Goal: Task Accomplishment & Management: Use online tool/utility

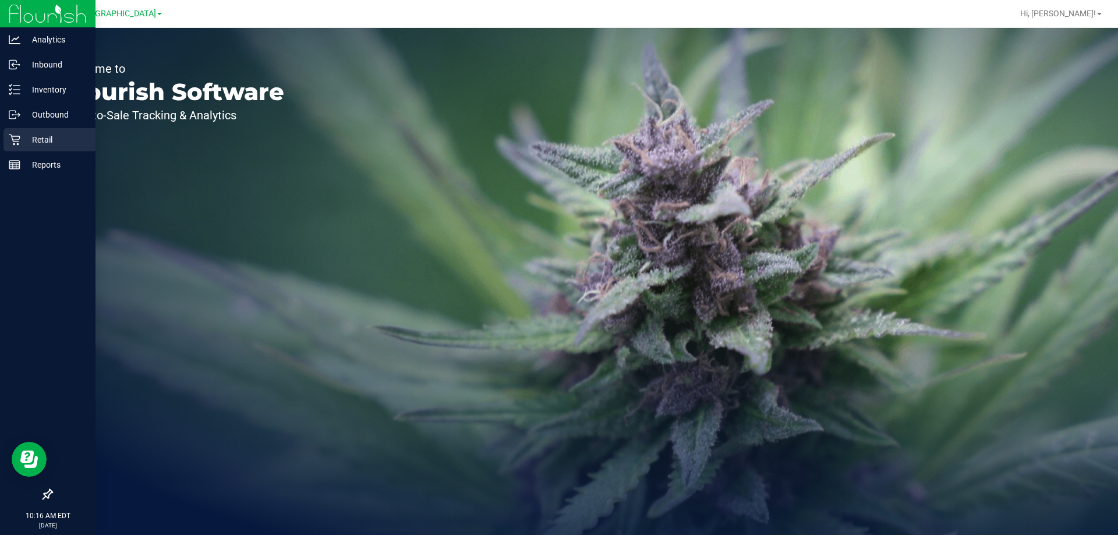
click at [37, 136] on p "Retail" at bounding box center [55, 140] width 70 height 14
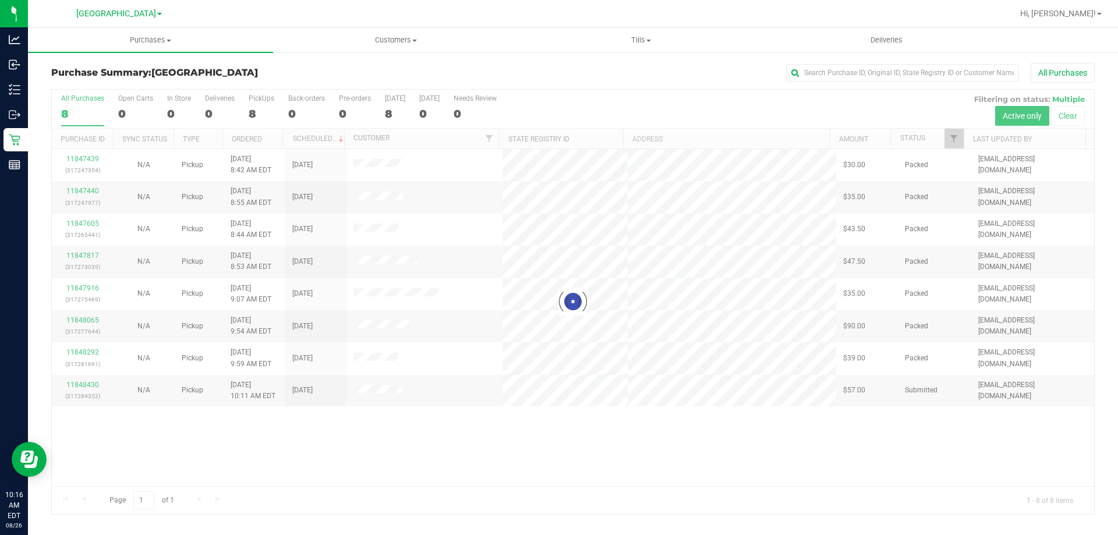
click at [482, 482] on div at bounding box center [573, 302] width 1042 height 424
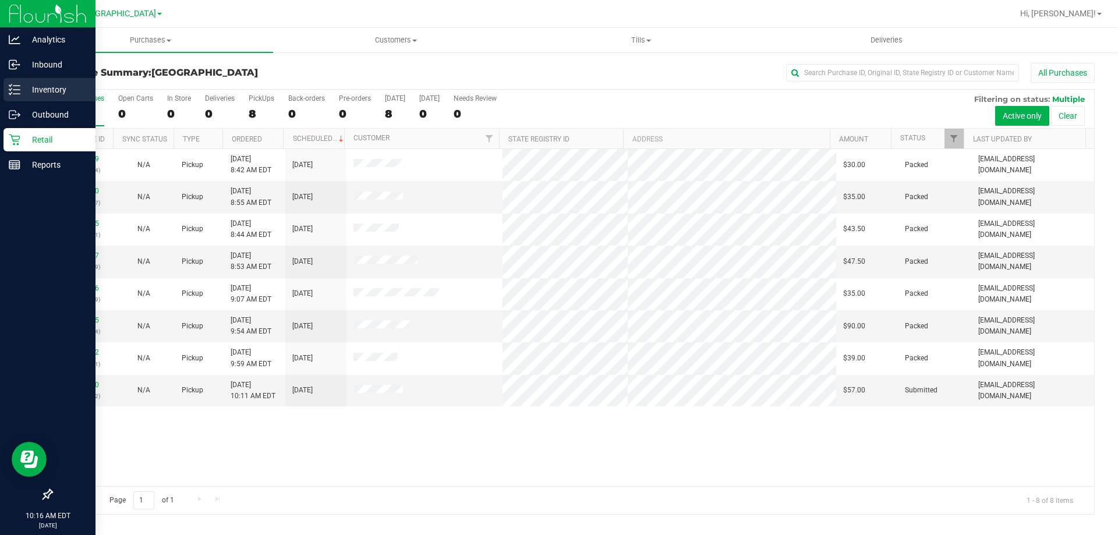
click at [56, 91] on p "Inventory" at bounding box center [55, 90] width 70 height 14
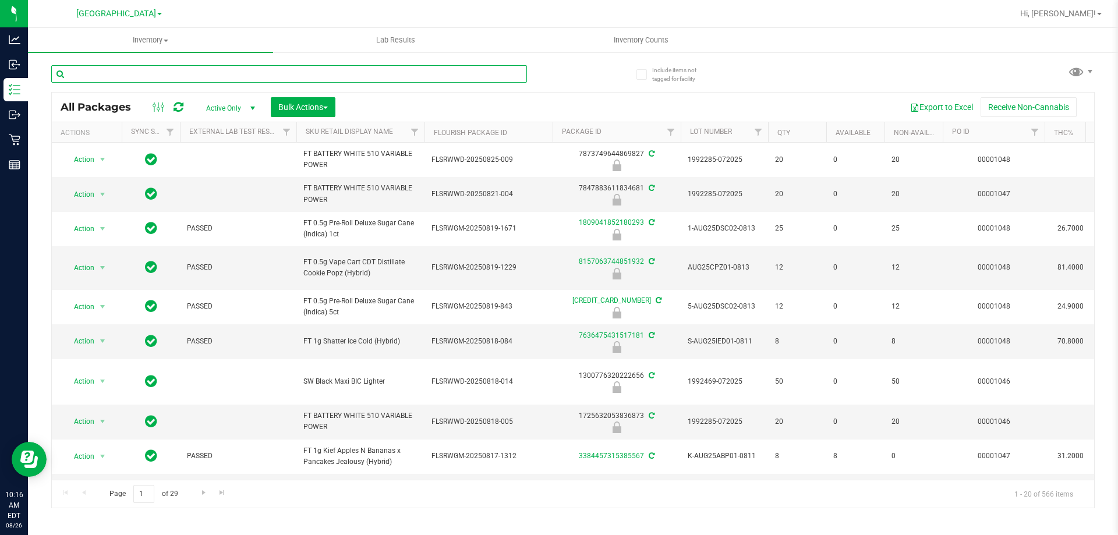
click at [166, 75] on input "text" at bounding box center [289, 73] width 476 height 17
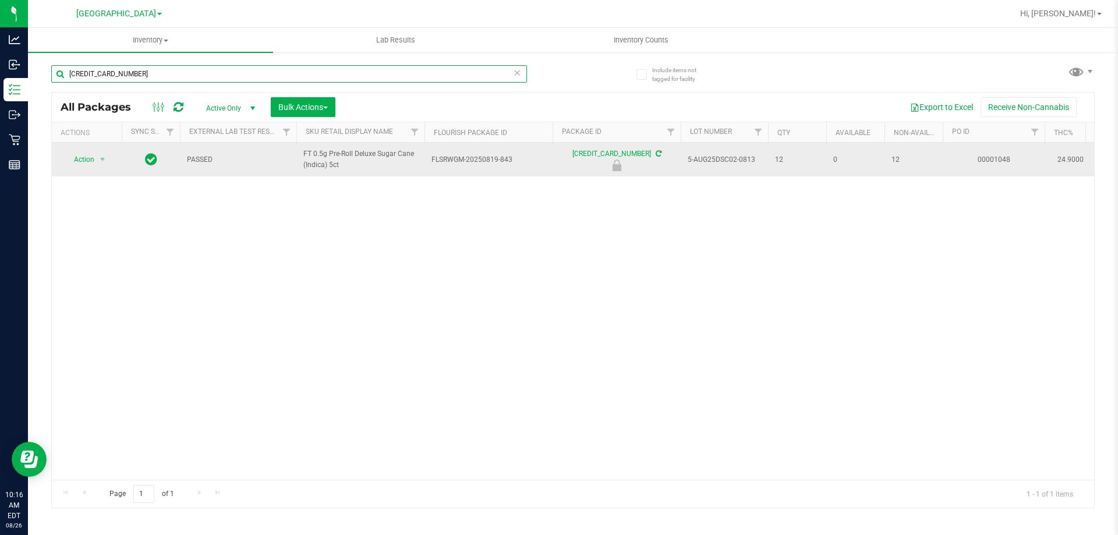
type input "[CREDIT_CARD_NUMBER]"
click at [93, 160] on span "Action" at bounding box center [78, 159] width 31 height 16
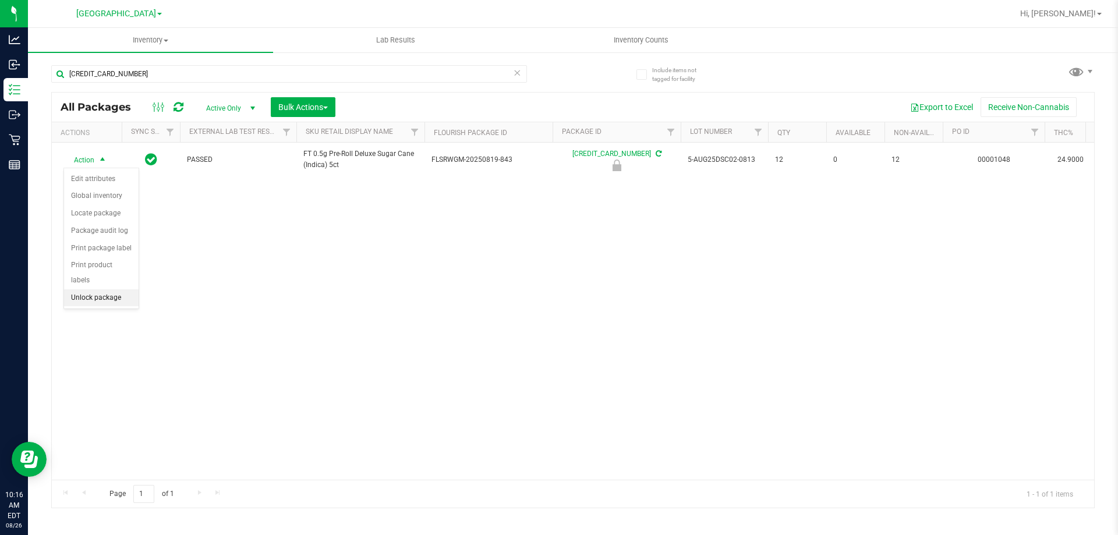
click at [115, 289] on li "Unlock package" at bounding box center [101, 297] width 75 height 17
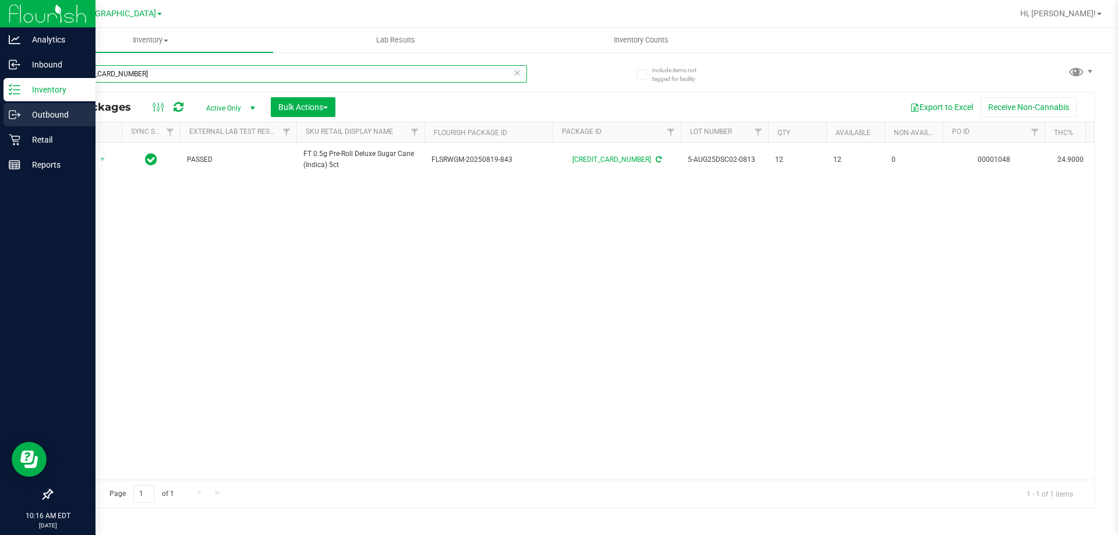
drag, startPoint x: 144, startPoint y: 72, endPoint x: 0, endPoint y: 112, distance: 149.5
click at [0, 114] on div "Analytics Inbound Inventory Outbound Retail Reports 10:16 AM EDT [DATE] 08/26 […" at bounding box center [559, 267] width 1118 height 535
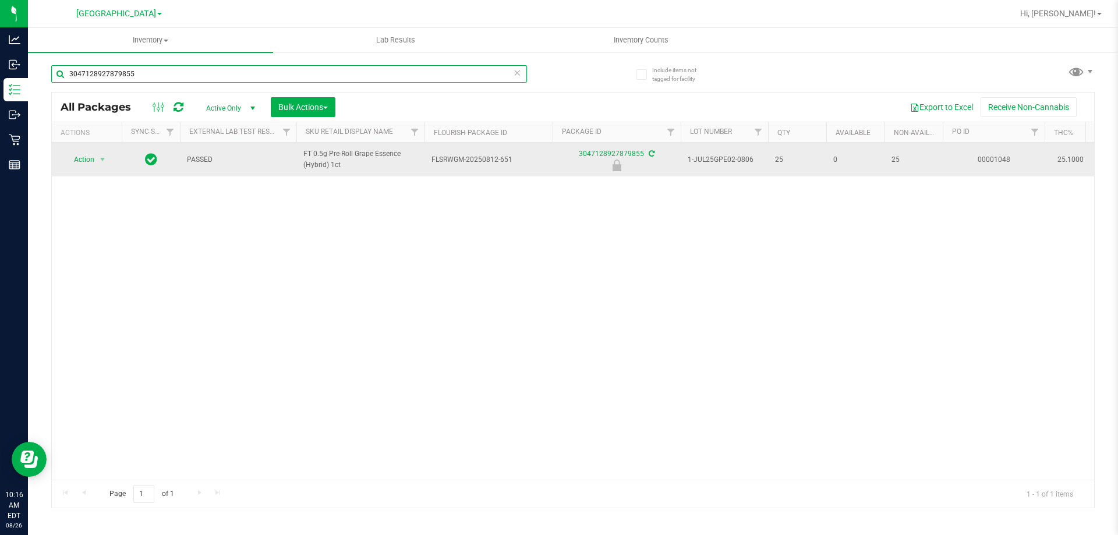
type input "3047128927879855"
click at [90, 160] on span "Action" at bounding box center [78, 159] width 31 height 16
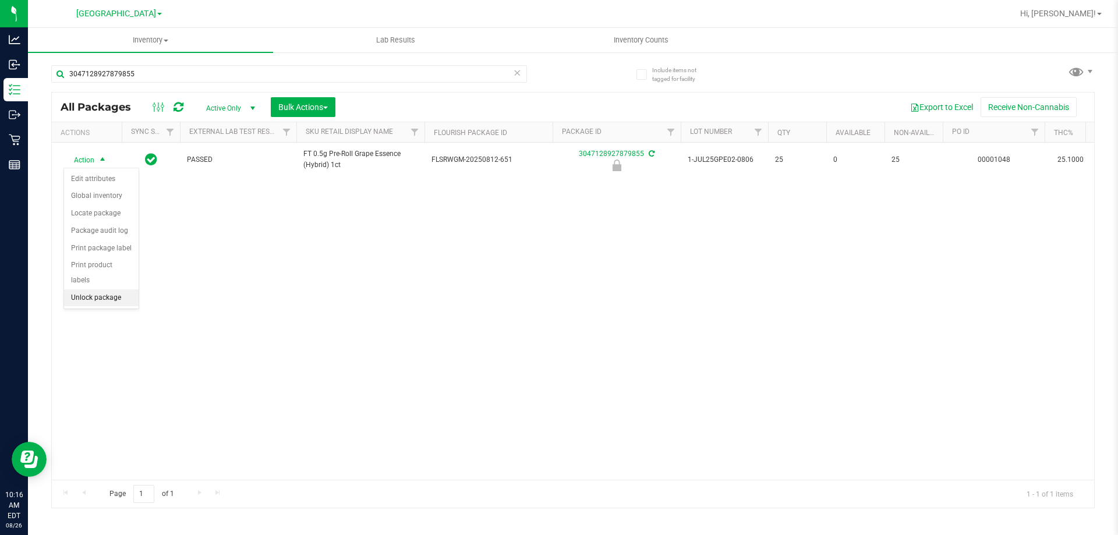
click at [103, 289] on li "Unlock package" at bounding box center [101, 297] width 75 height 17
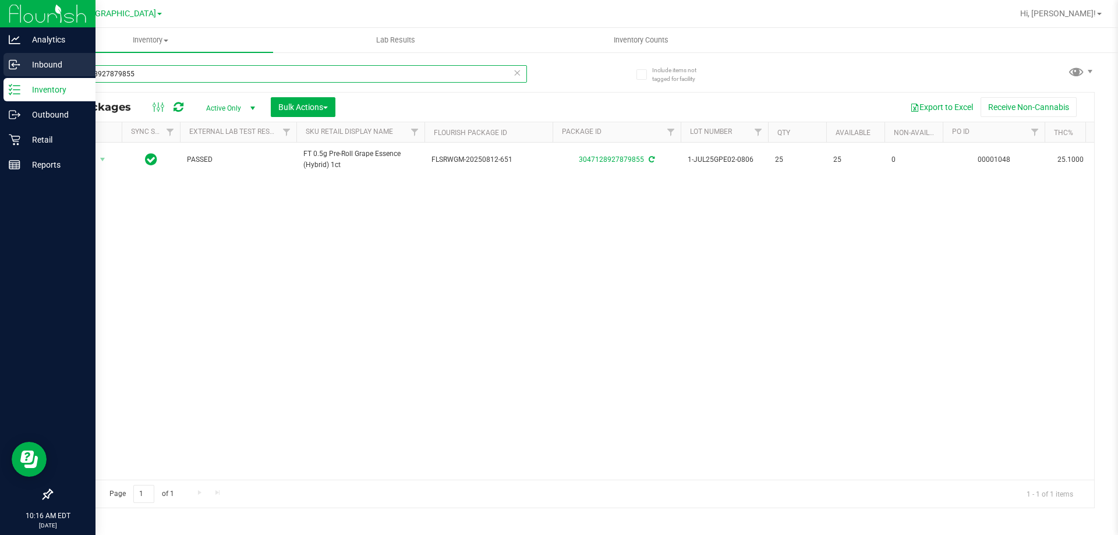
drag, startPoint x: 172, startPoint y: 72, endPoint x: 0, endPoint y: 72, distance: 171.8
click at [0, 72] on div "Analytics Inbound Inventory Outbound Retail Reports 10:16 AM EDT [DATE] 08/26 […" at bounding box center [559, 267] width 1118 height 535
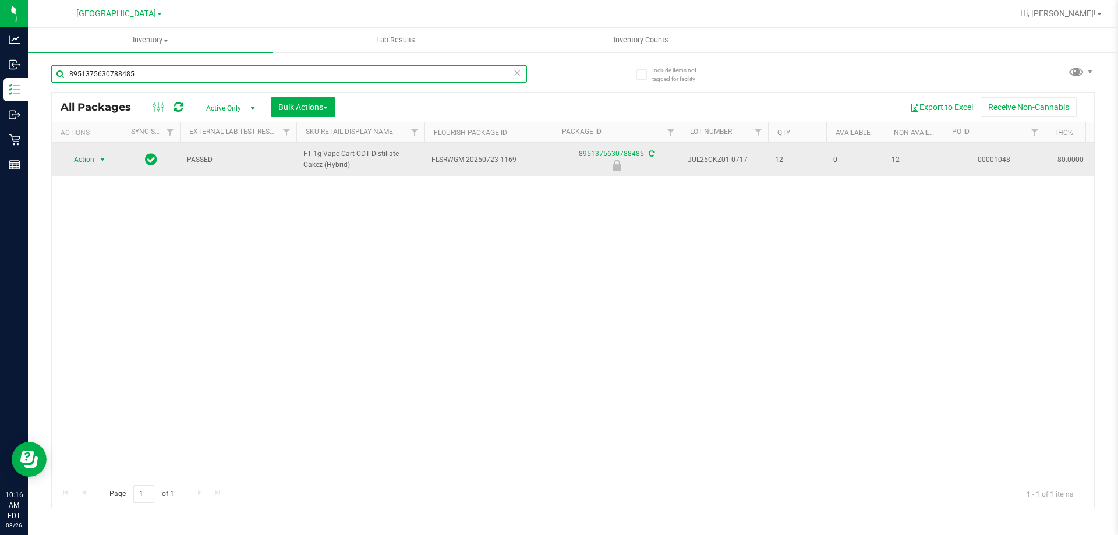
type input "8951375630788485"
click at [82, 165] on span "Action" at bounding box center [78, 159] width 31 height 16
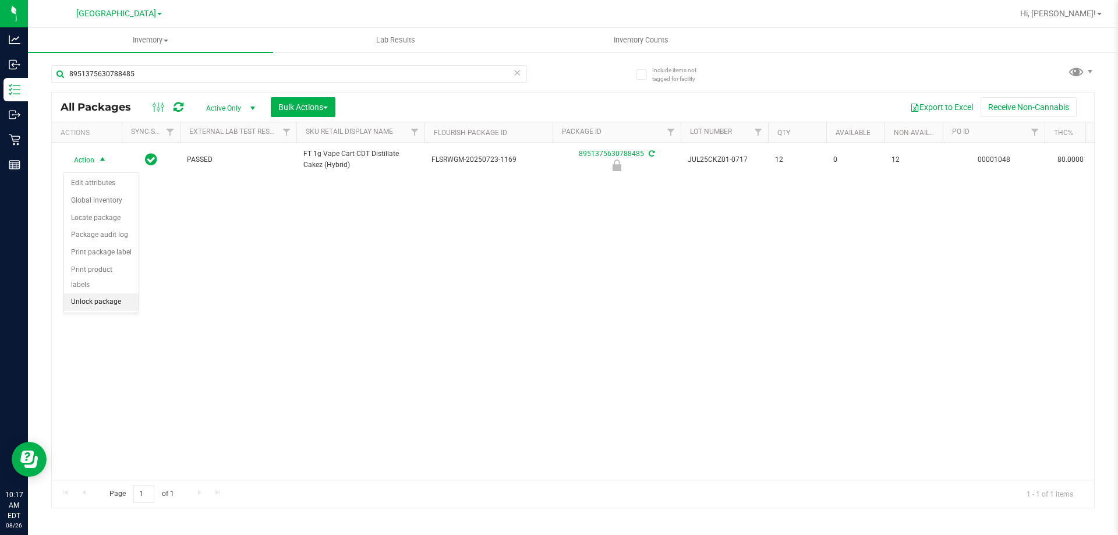
click at [105, 293] on li "Unlock package" at bounding box center [101, 301] width 75 height 17
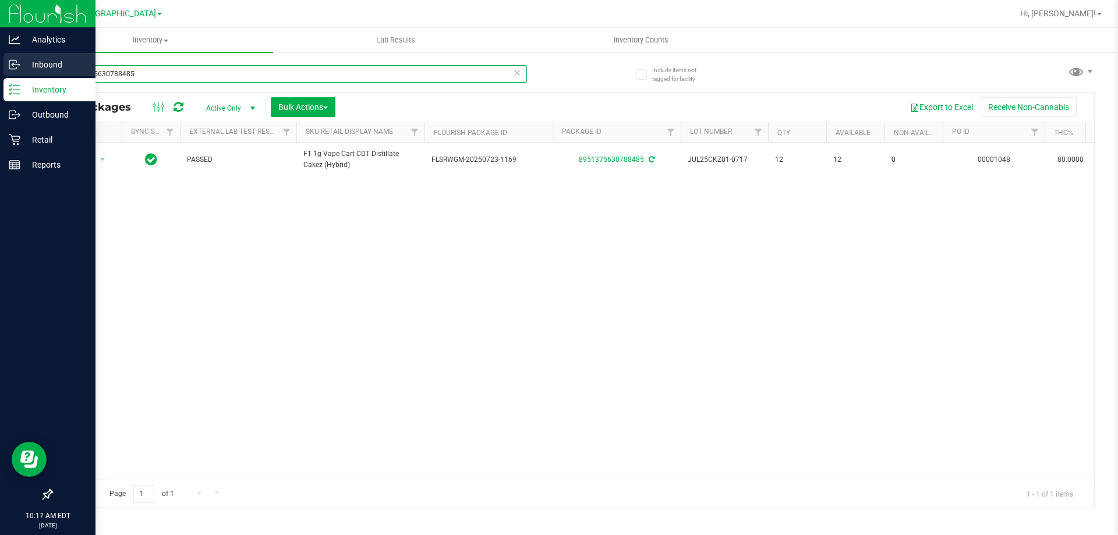
drag, startPoint x: 154, startPoint y: 75, endPoint x: 0, endPoint y: 73, distance: 154.3
click at [0, 73] on div "Analytics Inbound Inventory Outbound Retail Reports 10:17 AM EDT [DATE] 08/26 […" at bounding box center [559, 267] width 1118 height 535
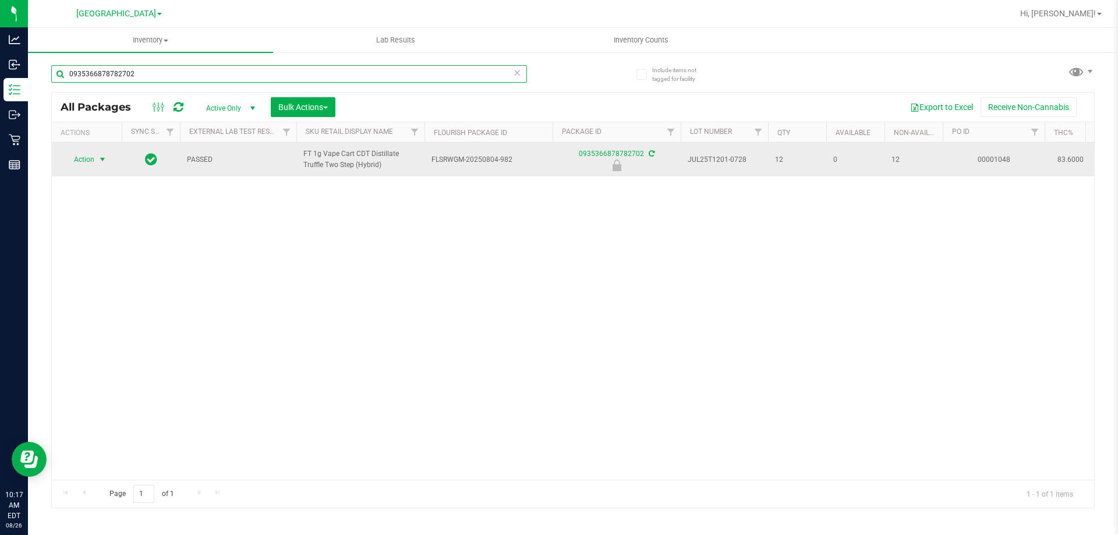
type input "0935366878782702"
click at [99, 155] on span "select" at bounding box center [102, 159] width 9 height 9
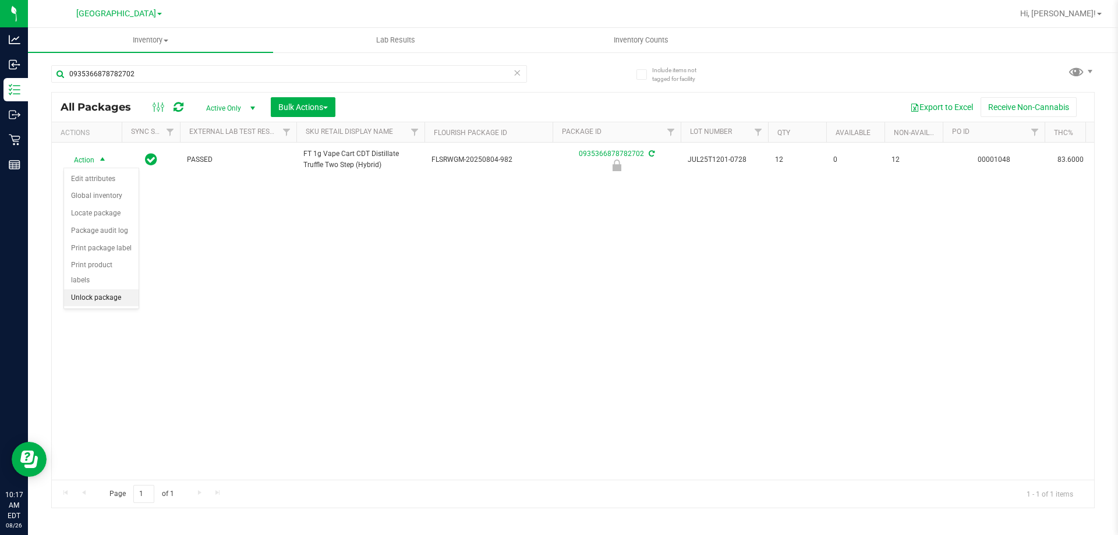
click at [105, 289] on li "Unlock package" at bounding box center [101, 297] width 75 height 17
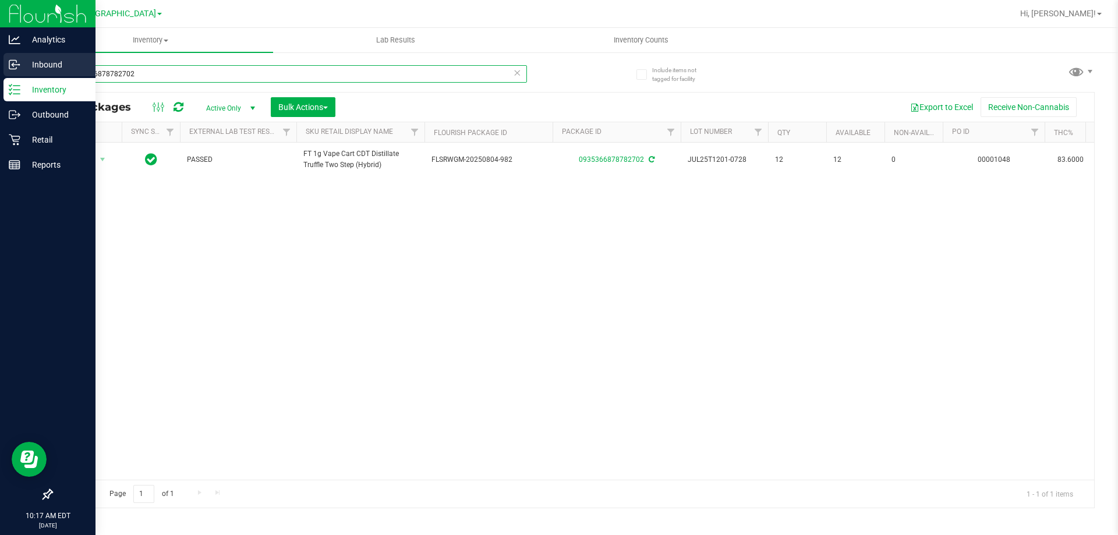
drag, startPoint x: 147, startPoint y: 73, endPoint x: 0, endPoint y: 73, distance: 146.7
click at [0, 73] on div "Analytics Inbound Inventory Outbound Retail Reports 10:17 AM EDT [DATE] 08/26 […" at bounding box center [559, 267] width 1118 height 535
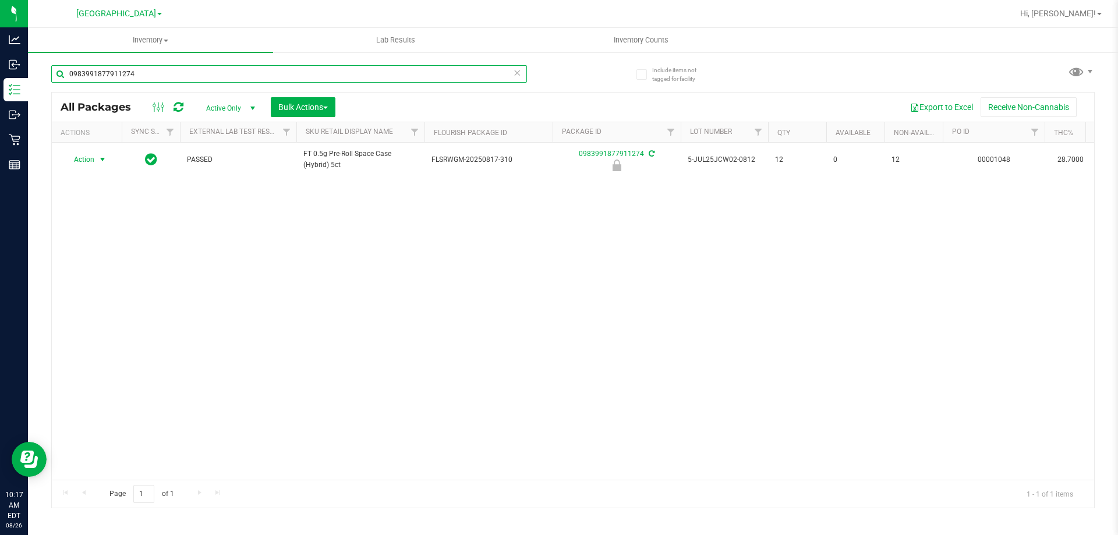
type input "0983991877911274"
click at [94, 158] on span "Action" at bounding box center [78, 159] width 31 height 16
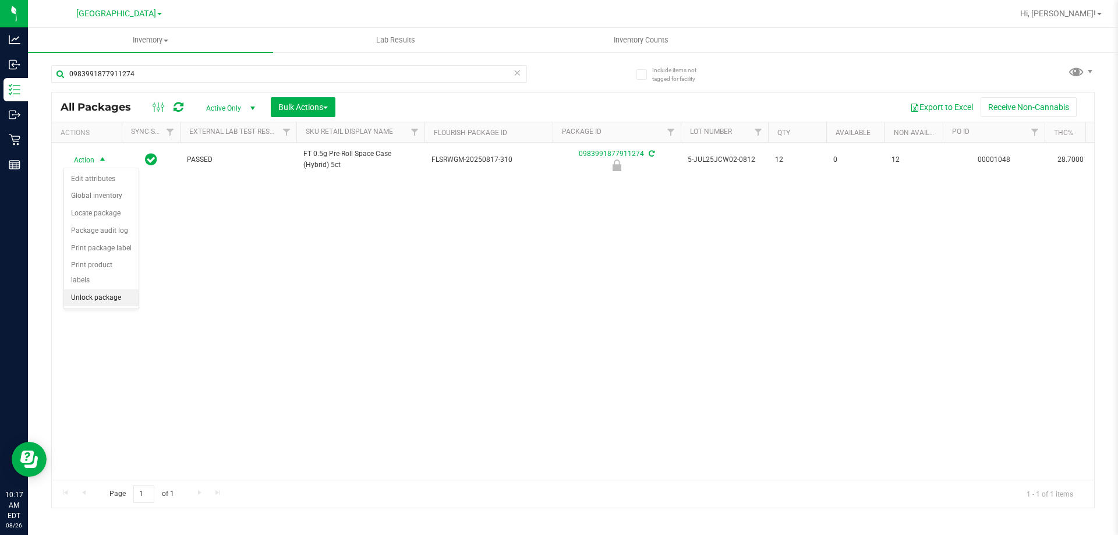
click at [94, 289] on li "Unlock package" at bounding box center [101, 297] width 75 height 17
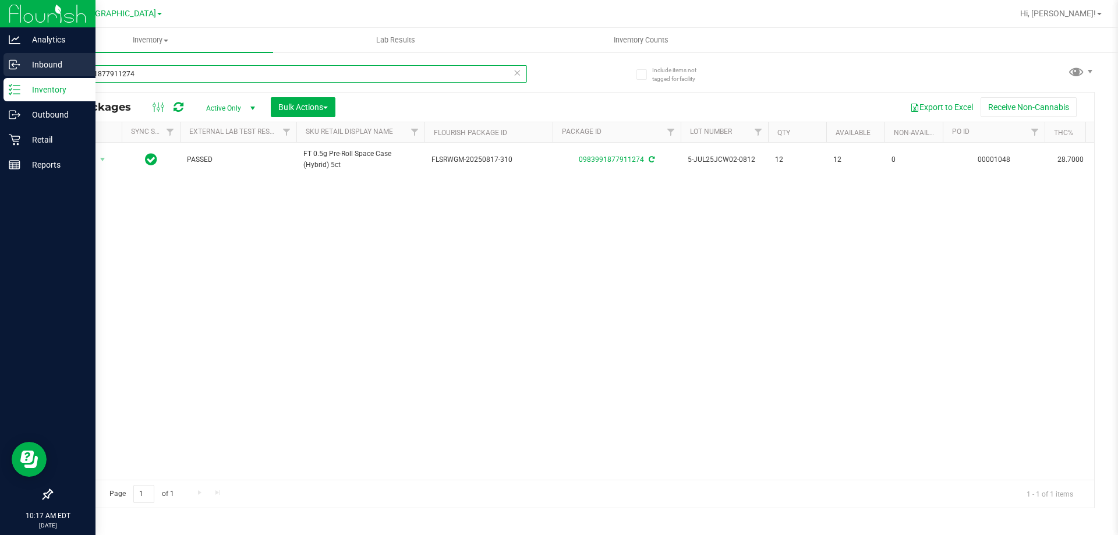
drag, startPoint x: 148, startPoint y: 77, endPoint x: 0, endPoint y: 77, distance: 148.5
click at [0, 77] on div "Analytics Inbound Inventory Outbound Retail Reports 10:17 AM EDT [DATE] 08/26 […" at bounding box center [559, 267] width 1118 height 535
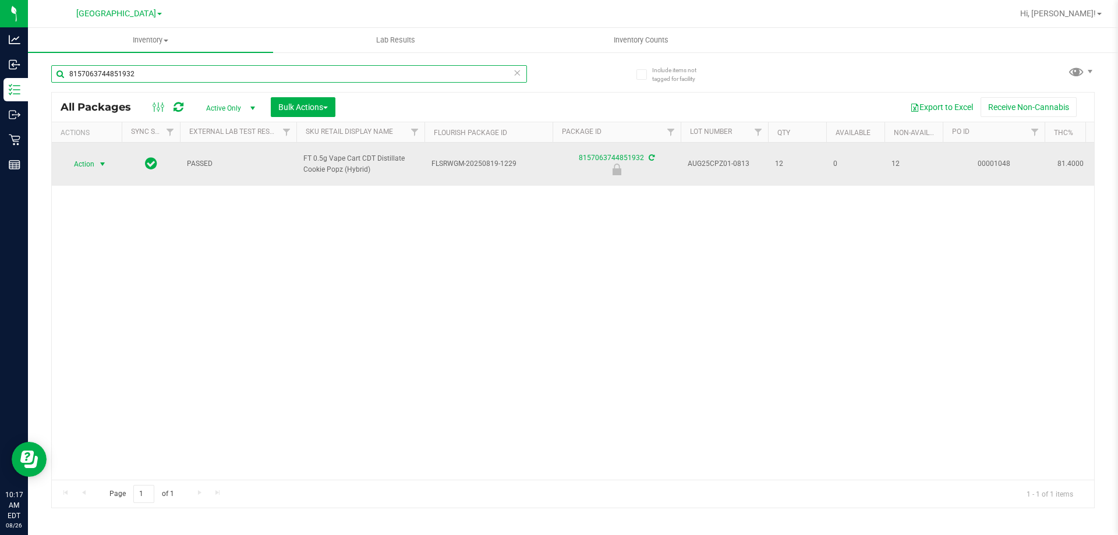
type input "8157063744851932"
click at [98, 161] on span "select" at bounding box center [102, 164] width 9 height 9
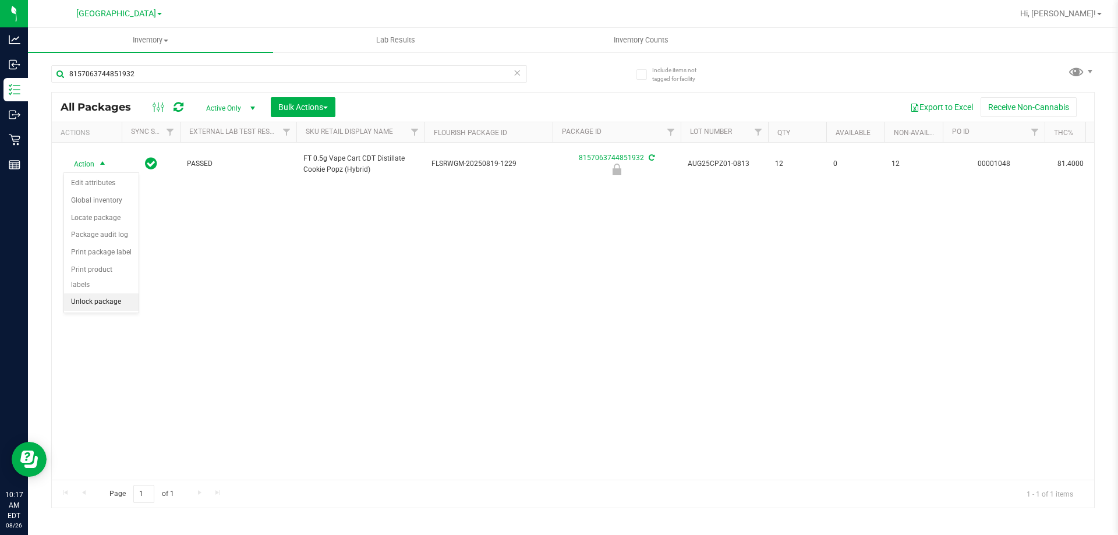
click at [102, 293] on li "Unlock package" at bounding box center [101, 301] width 75 height 17
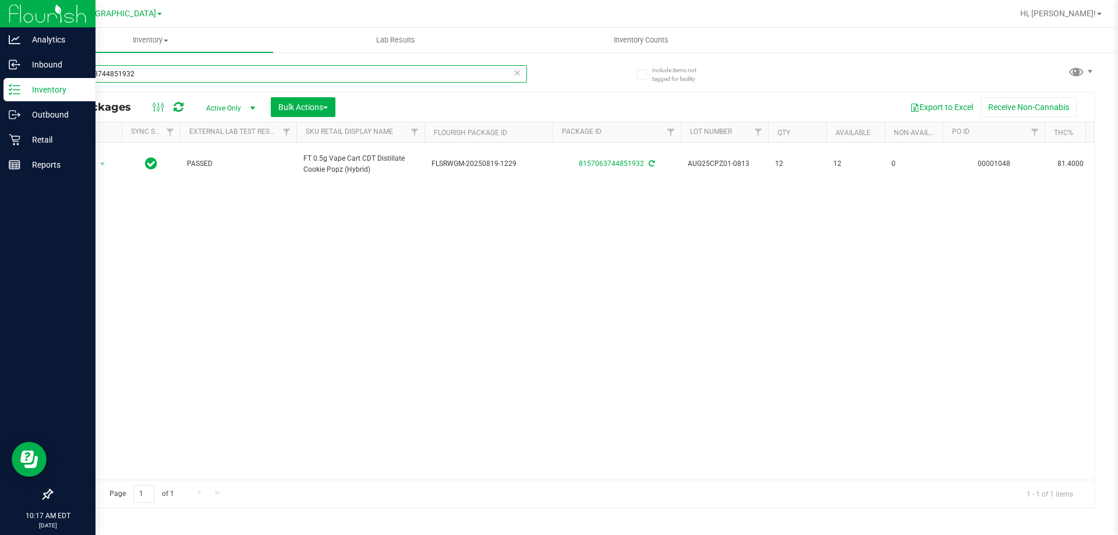
drag, startPoint x: 58, startPoint y: 78, endPoint x: 0, endPoint y: 78, distance: 58.2
click at [0, 78] on div "Analytics Inbound Inventory Outbound Retail Reports 10:17 AM EDT [DATE] 08/26 […" at bounding box center [559, 267] width 1118 height 535
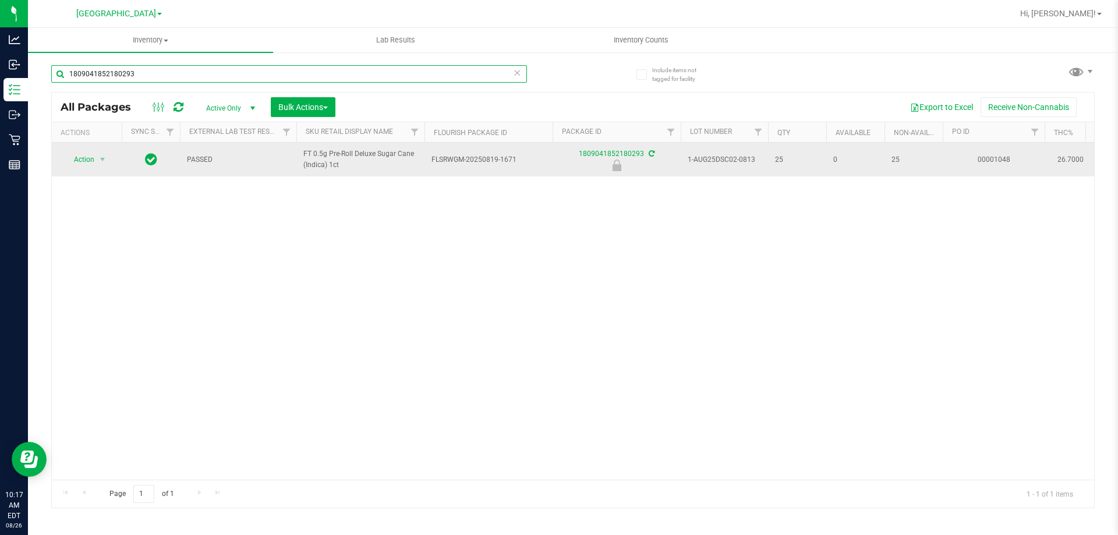
type input "1809041852180293"
click at [96, 159] on span "select" at bounding box center [102, 159] width 15 height 16
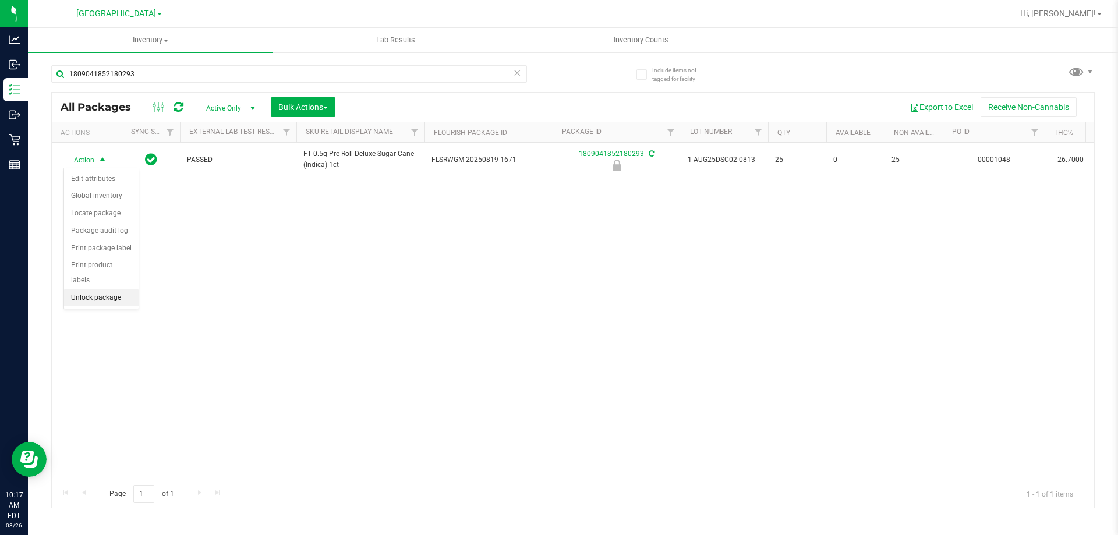
click at [108, 289] on li "Unlock package" at bounding box center [101, 297] width 75 height 17
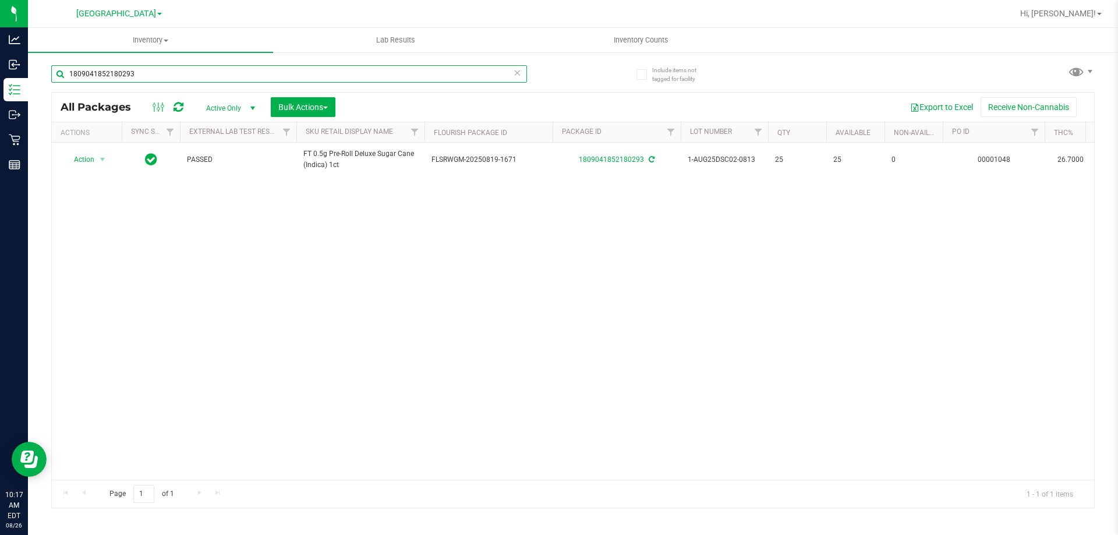
drag, startPoint x: 148, startPoint y: 75, endPoint x: 0, endPoint y: -1, distance: 166.1
click at [0, 0] on html "Analytics Inbound Inventory Outbound Retail Reports 10:17 AM EDT [DATE] 08/26 […" at bounding box center [559, 267] width 1118 height 535
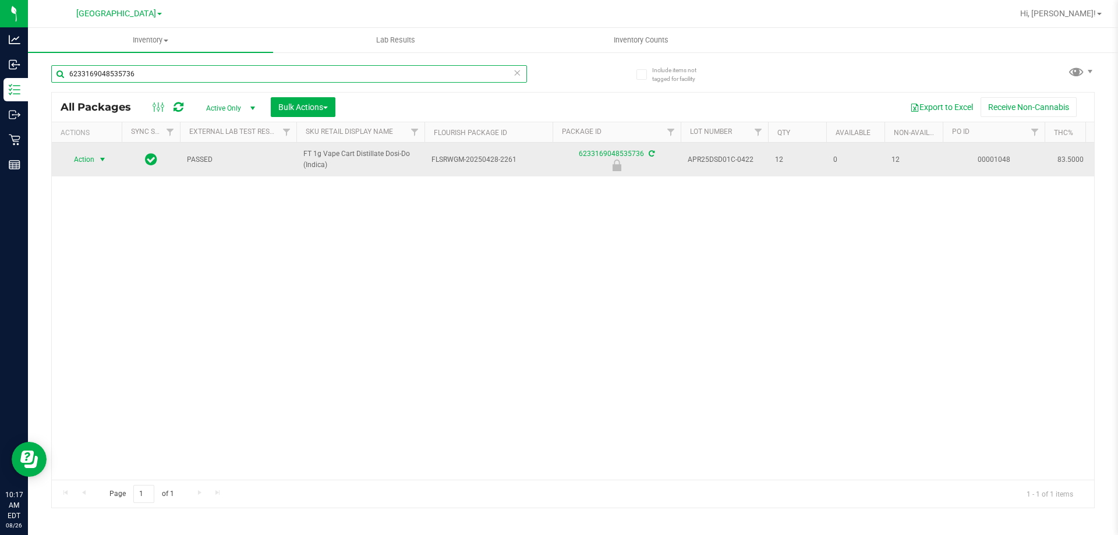
type input "6233169048535736"
click at [94, 154] on span "Action" at bounding box center [78, 159] width 31 height 16
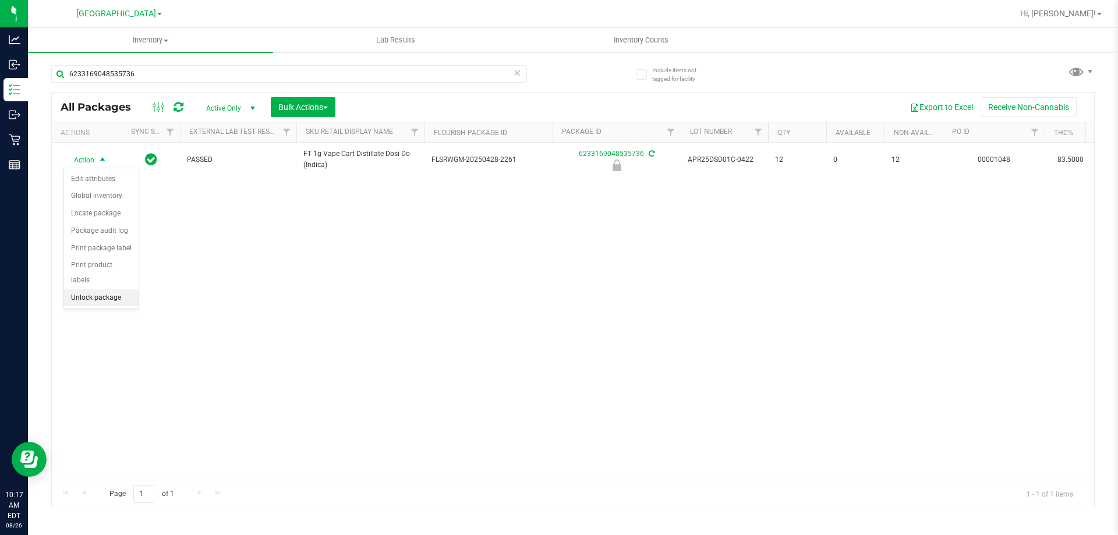
click at [94, 289] on li "Unlock package" at bounding box center [101, 297] width 75 height 17
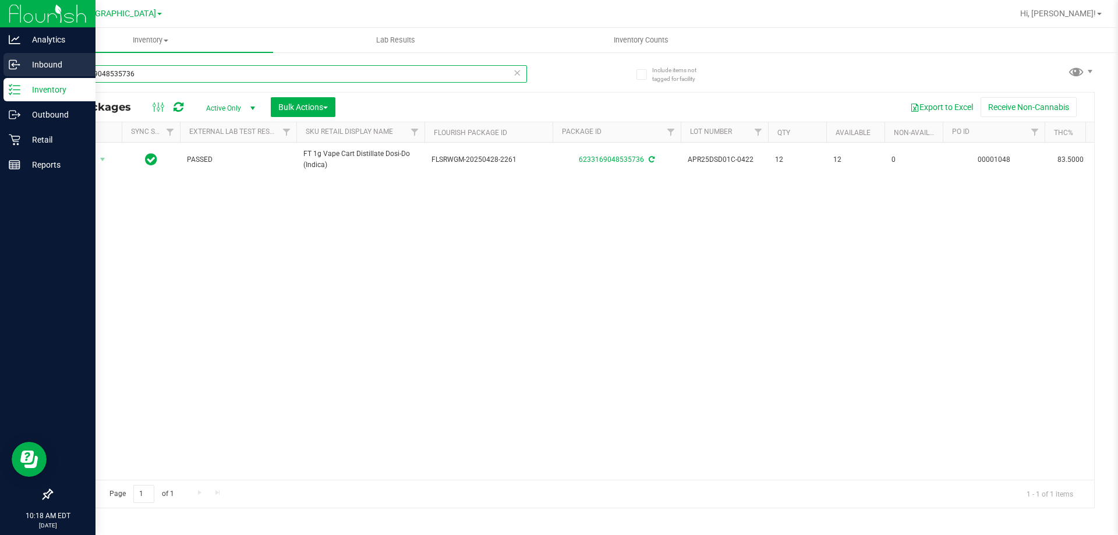
drag, startPoint x: 0, startPoint y: 72, endPoint x: 0, endPoint y: 60, distance: 11.6
click at [0, 67] on div "Analytics Inbound Inventory Outbound Retail Reports 10:18 AM EDT [DATE] 08/26 […" at bounding box center [559, 267] width 1118 height 535
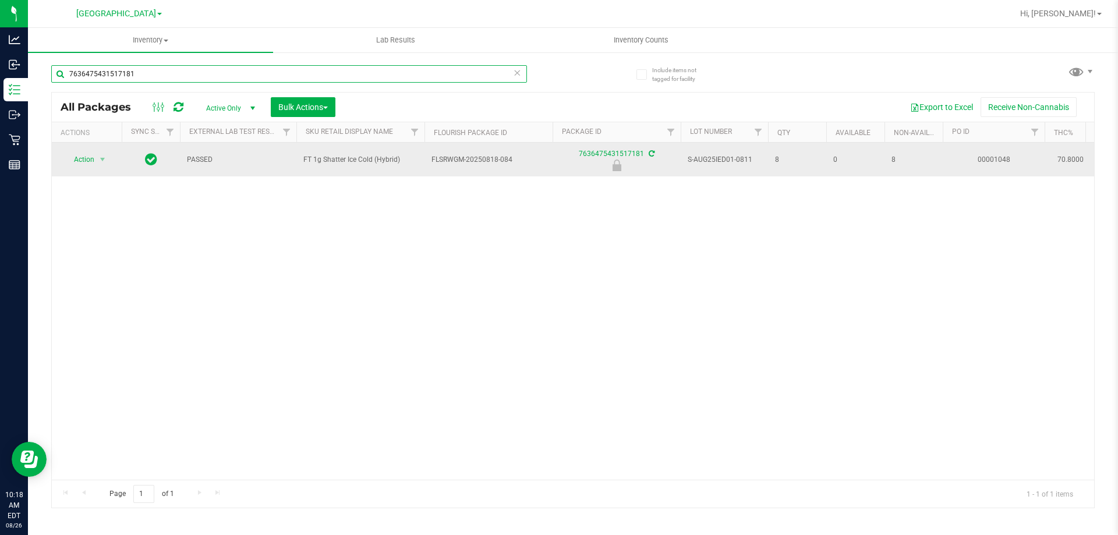
type input "7636475431517181"
click at [94, 157] on span "Action" at bounding box center [78, 159] width 31 height 16
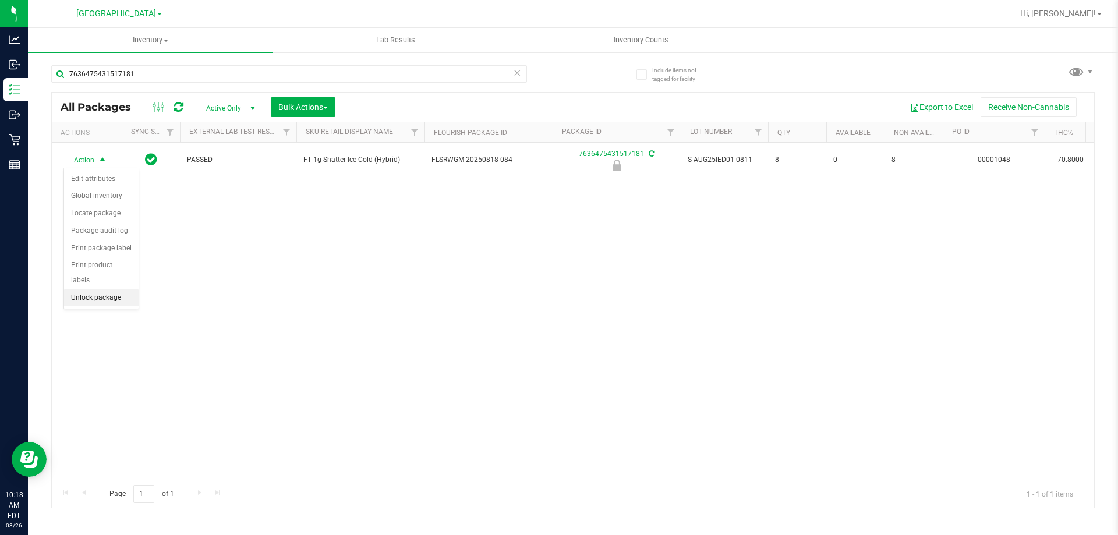
click at [112, 289] on li "Unlock package" at bounding box center [101, 297] width 75 height 17
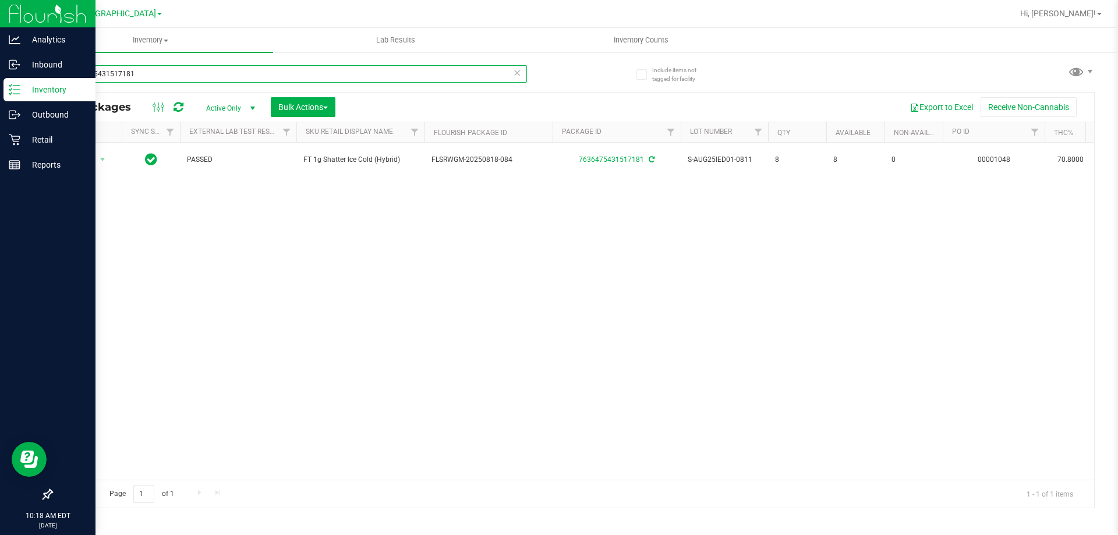
drag, startPoint x: 161, startPoint y: 73, endPoint x: 0, endPoint y: 80, distance: 161.4
click at [0, 80] on div "Analytics Inbound Inventory Outbound Retail Reports 10:18 AM EDT [DATE] 08/26 […" at bounding box center [559, 267] width 1118 height 535
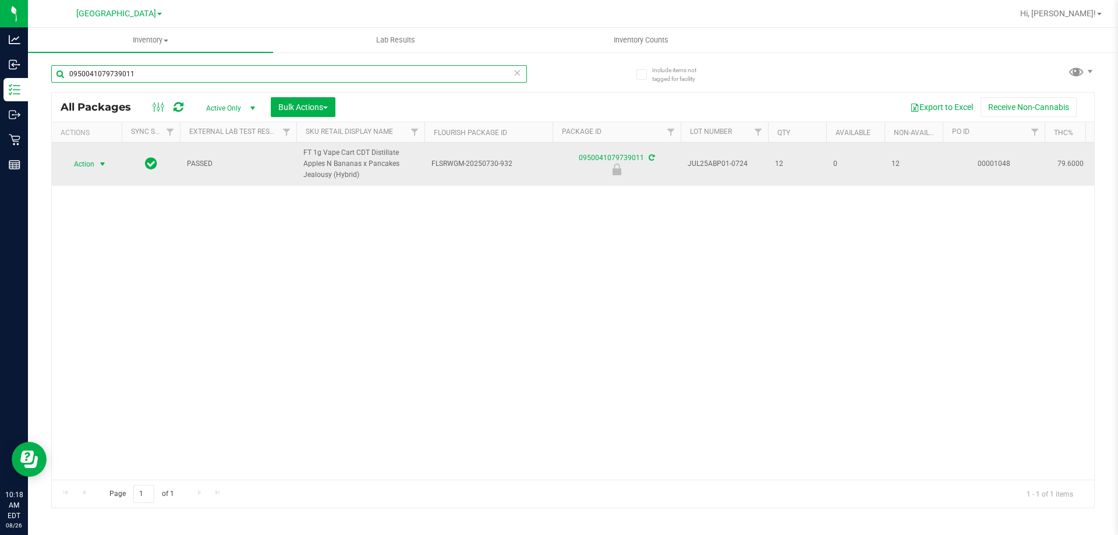
type input "0950041079739011"
click at [94, 161] on span "Action" at bounding box center [78, 164] width 31 height 16
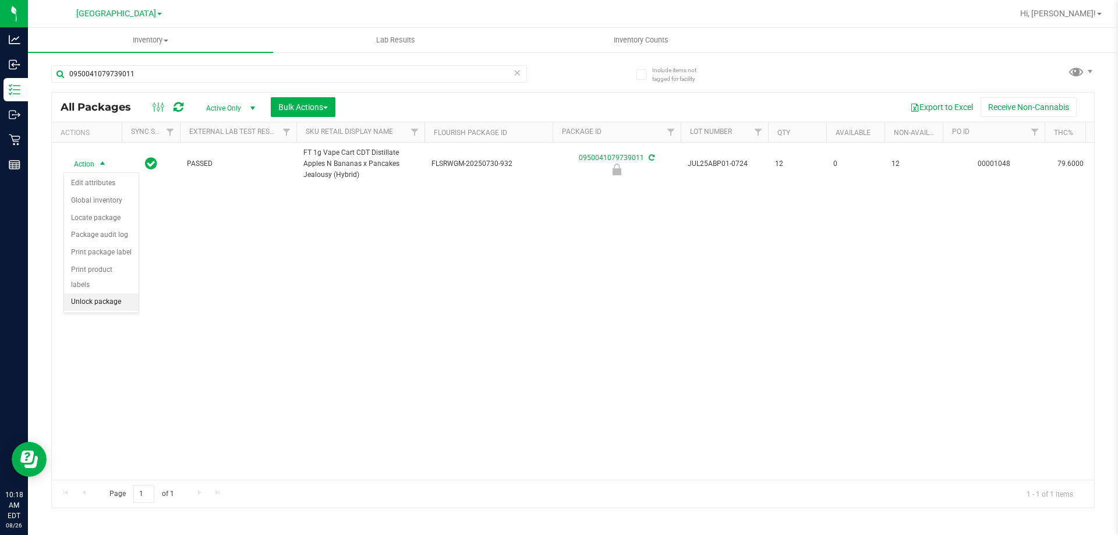
click at [90, 298] on div "Action Edit attributes Global inventory Locate package Package audit log Print …" at bounding box center [101, 242] width 76 height 141
click at [92, 293] on li "Unlock package" at bounding box center [101, 301] width 75 height 17
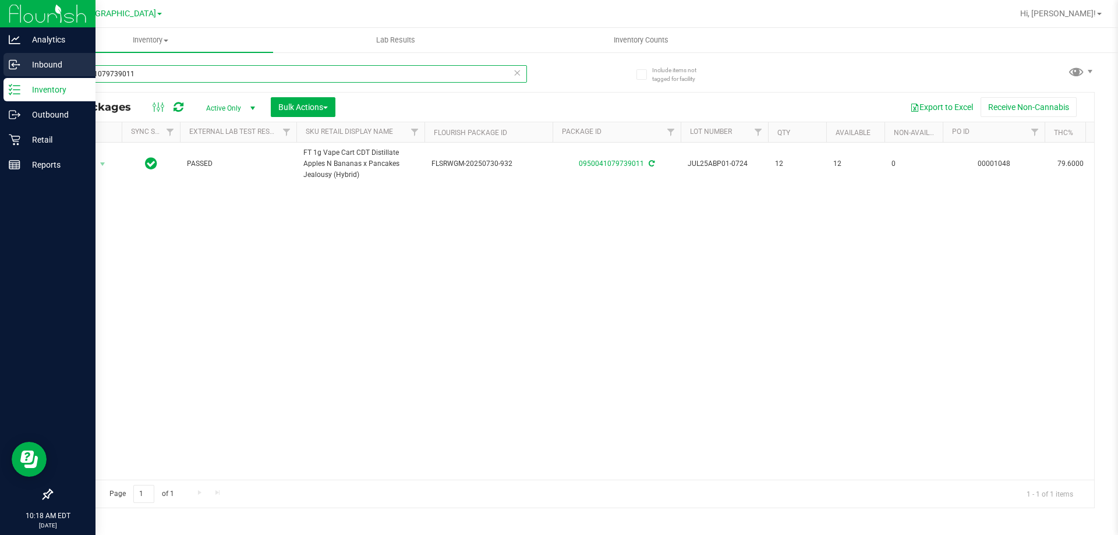
drag, startPoint x: 146, startPoint y: 79, endPoint x: 0, endPoint y: 77, distance: 145.6
click at [0, 78] on div "Analytics Inbound Inventory Outbound Retail Reports 10:18 AM EDT [DATE] 08/26 […" at bounding box center [559, 267] width 1118 height 535
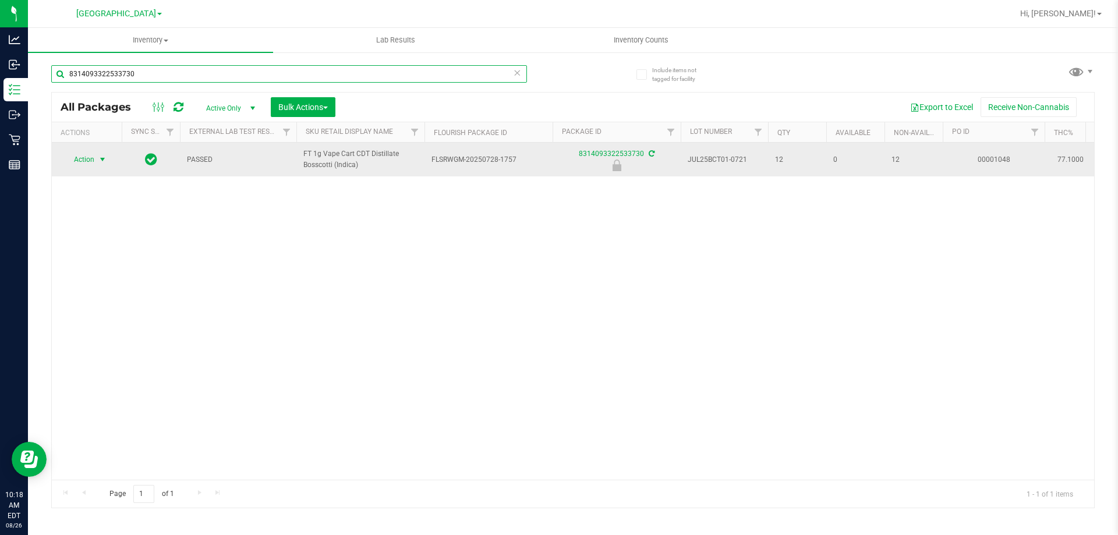
type input "8314093322533730"
click at [105, 160] on span "select" at bounding box center [102, 159] width 9 height 9
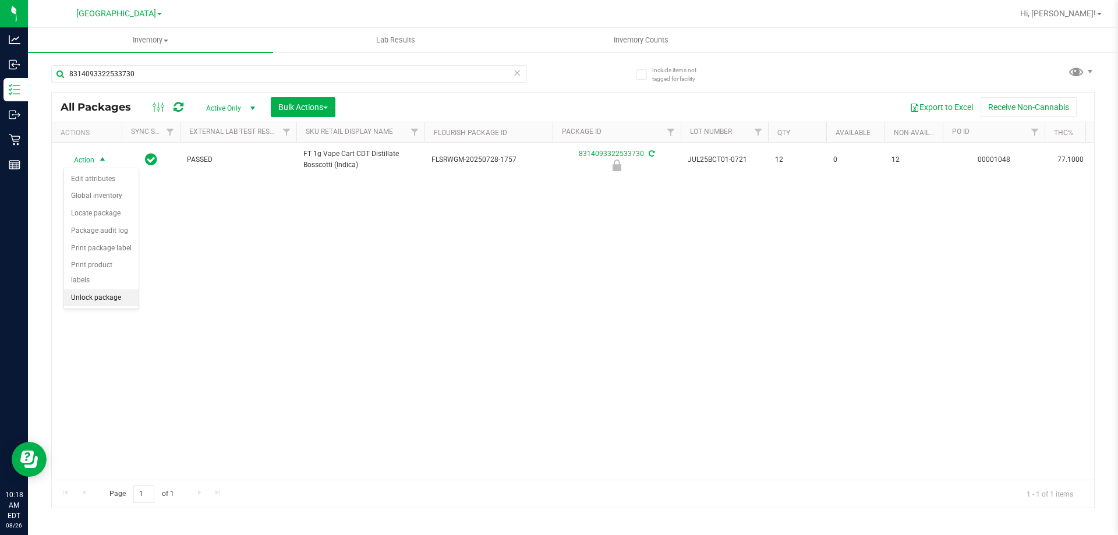
click at [102, 289] on li "Unlock package" at bounding box center [101, 297] width 75 height 17
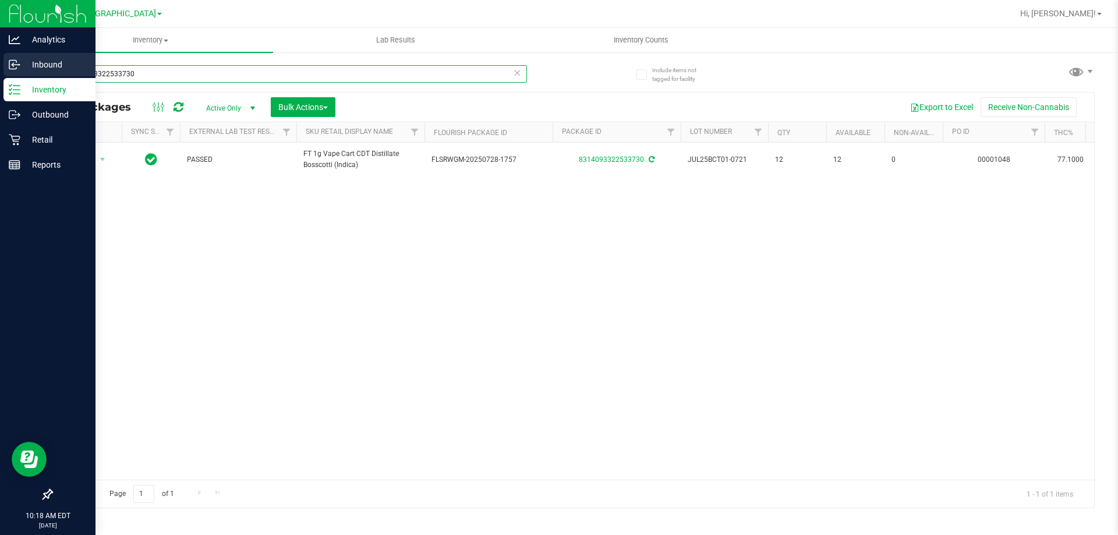
drag, startPoint x: 144, startPoint y: 72, endPoint x: 0, endPoint y: 68, distance: 143.9
click at [0, 68] on div "Analytics Inbound Inventory Outbound Retail Reports 10:18 AM EDT [DATE] 08/26 […" at bounding box center [559, 267] width 1118 height 535
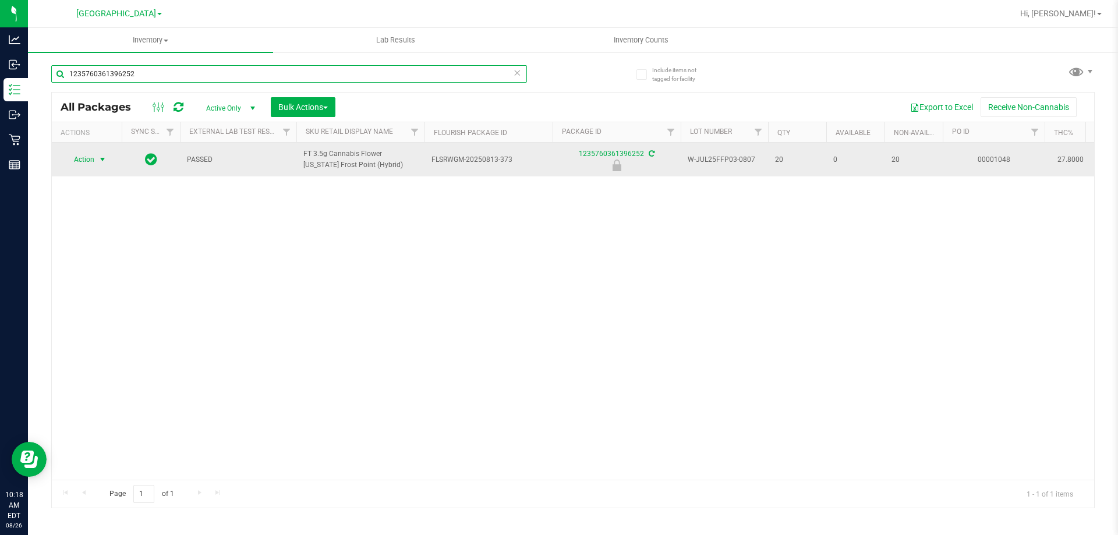
type input "1235760361396252"
click at [80, 160] on span "Action" at bounding box center [78, 159] width 31 height 16
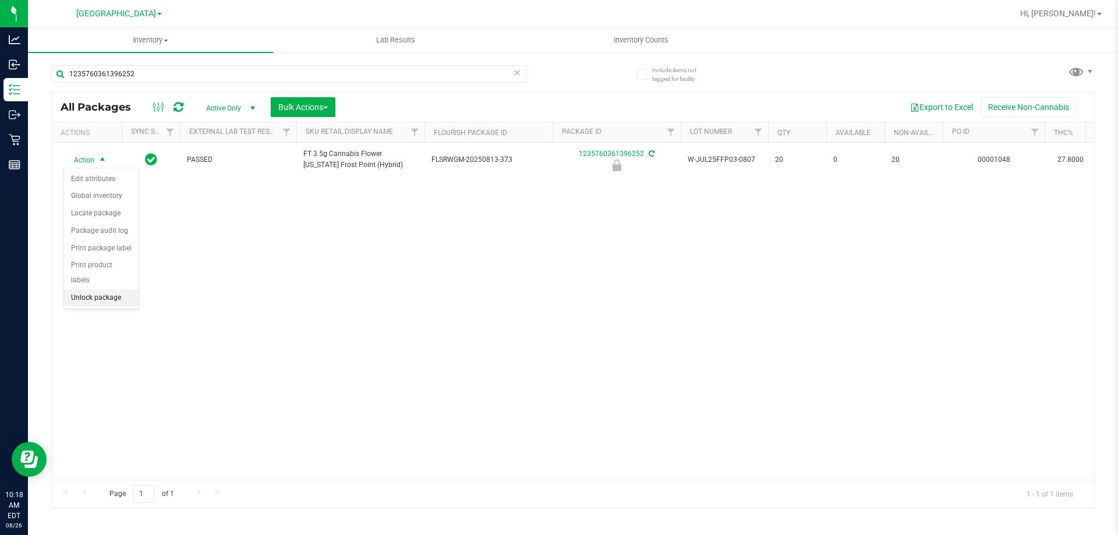
click at [94, 289] on li "Unlock package" at bounding box center [101, 297] width 75 height 17
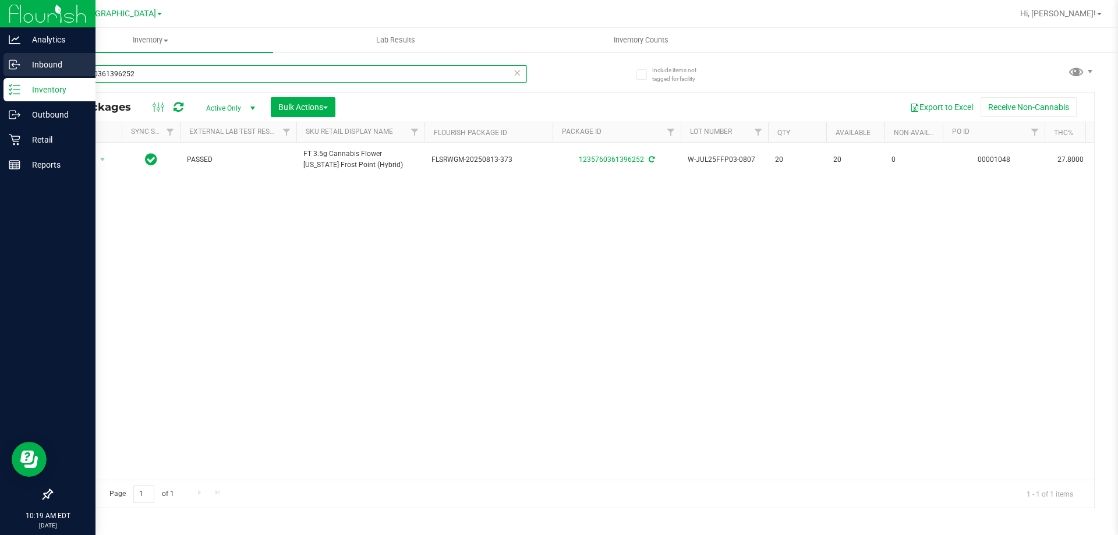
drag, startPoint x: 151, startPoint y: 69, endPoint x: 7, endPoint y: 60, distance: 144.7
click at [0, 68] on div "Analytics Inbound Inventory Outbound Retail Reports 10:19 AM EDT [DATE] 08/26 […" at bounding box center [559, 267] width 1118 height 535
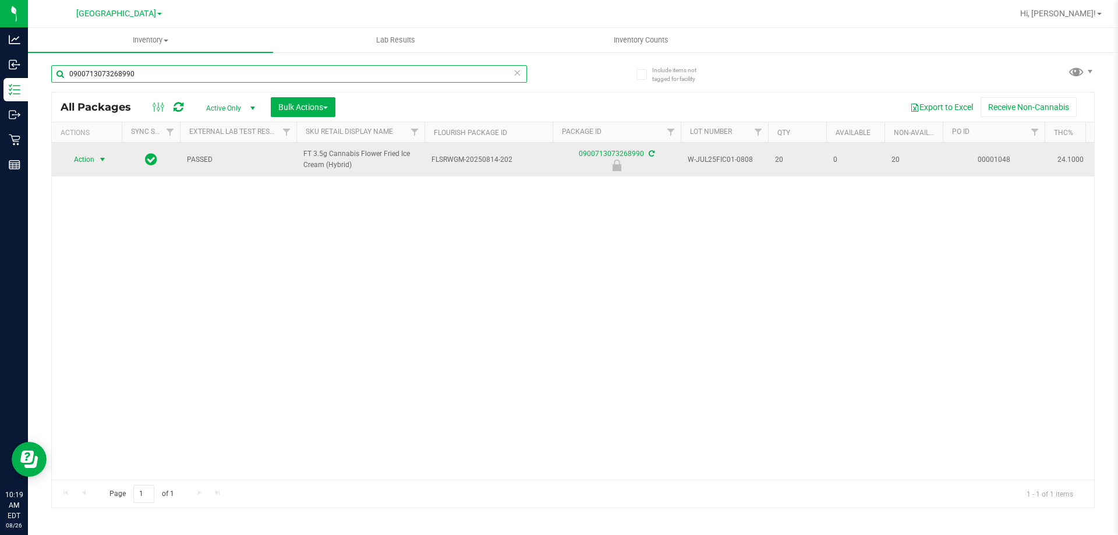
type input "0900713073268990"
click at [95, 154] on span "select" at bounding box center [102, 159] width 15 height 16
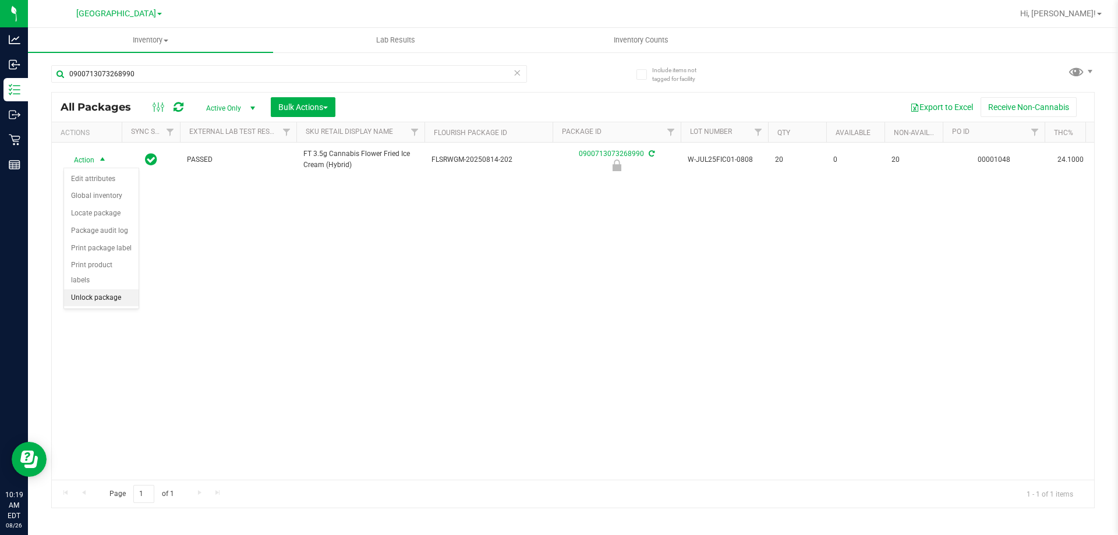
click at [107, 289] on li "Unlock package" at bounding box center [101, 297] width 75 height 17
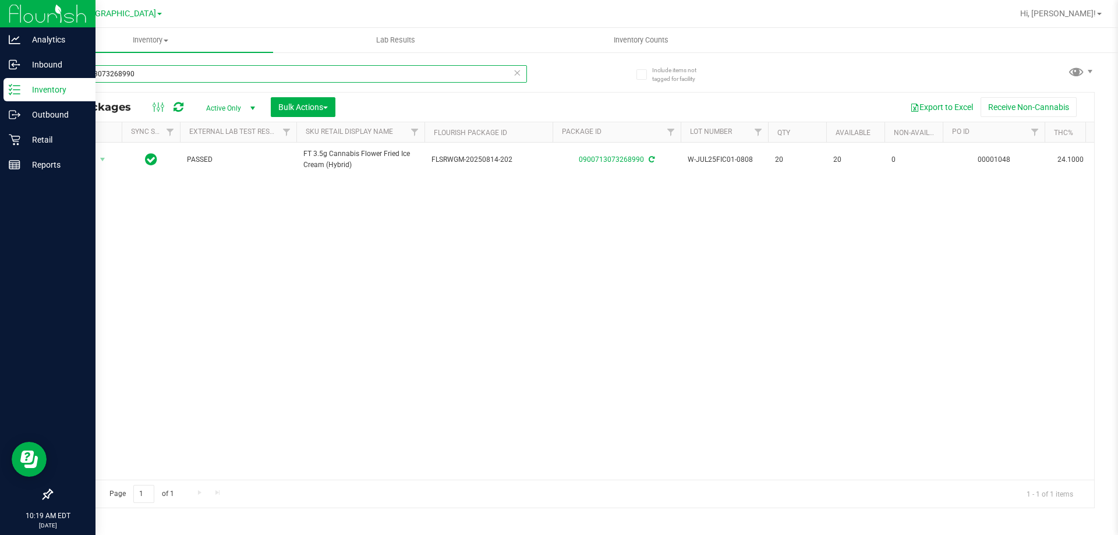
drag, startPoint x: 155, startPoint y: 68, endPoint x: 0, endPoint y: 85, distance: 155.8
click at [0, 85] on div "Analytics Inbound Inventory Outbound Retail Reports 10:19 AM EDT [DATE] 08/26 […" at bounding box center [559, 267] width 1118 height 535
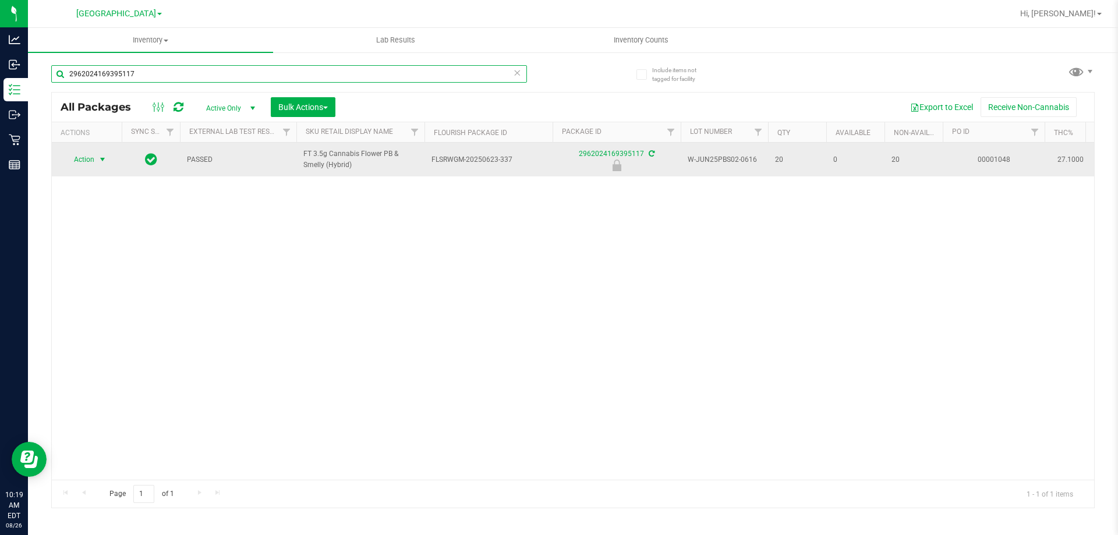
type input "2962024169395117"
click at [87, 160] on span "Action" at bounding box center [78, 159] width 31 height 16
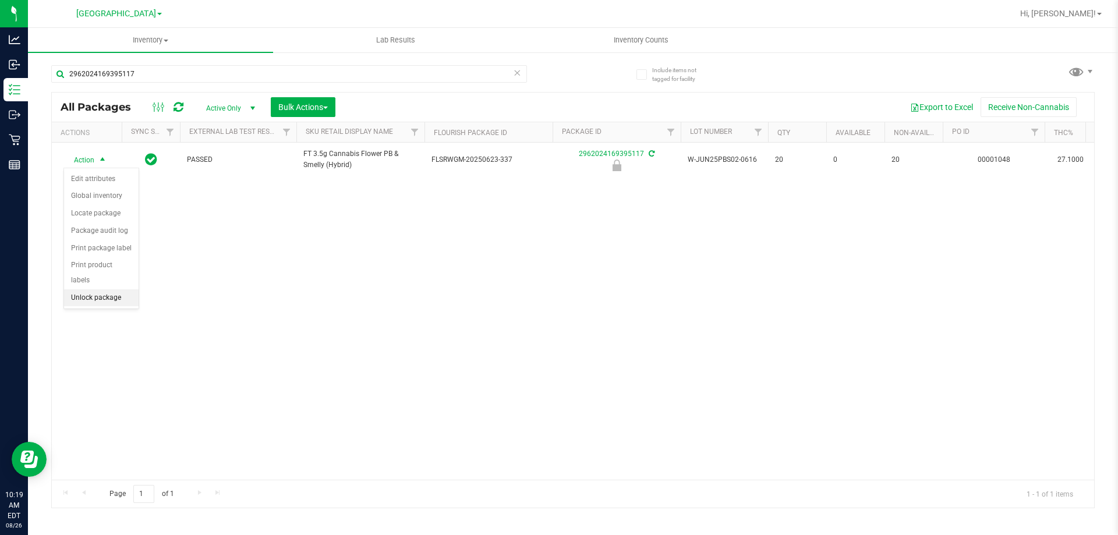
click at [98, 289] on li "Unlock package" at bounding box center [101, 297] width 75 height 17
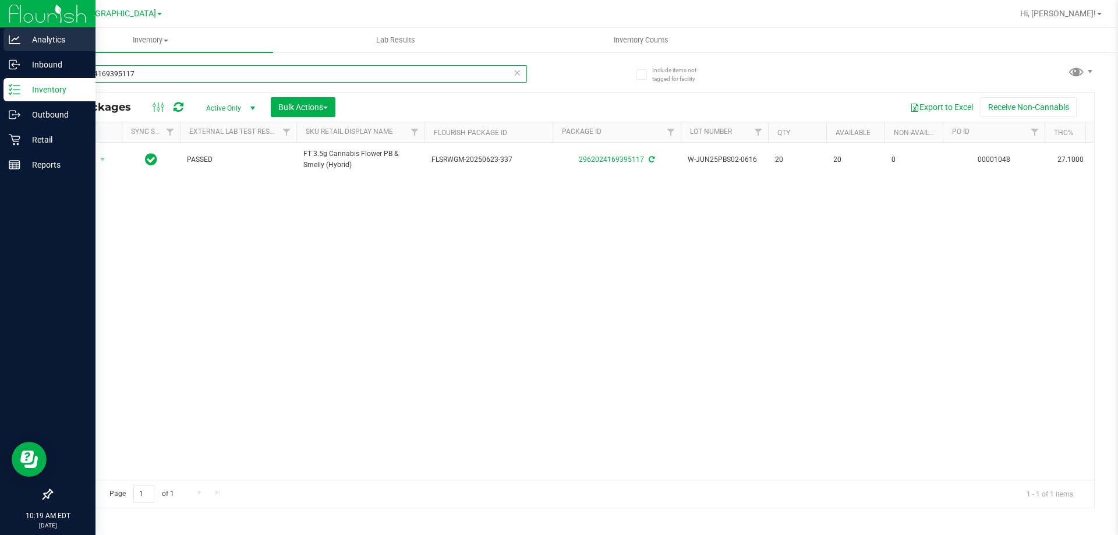
drag, startPoint x: 148, startPoint y: 69, endPoint x: 0, endPoint y: 37, distance: 151.5
click at [0, 47] on div "Analytics Inbound Inventory Outbound Retail Reports 10:19 AM EDT [DATE] 08/26 […" at bounding box center [559, 267] width 1118 height 535
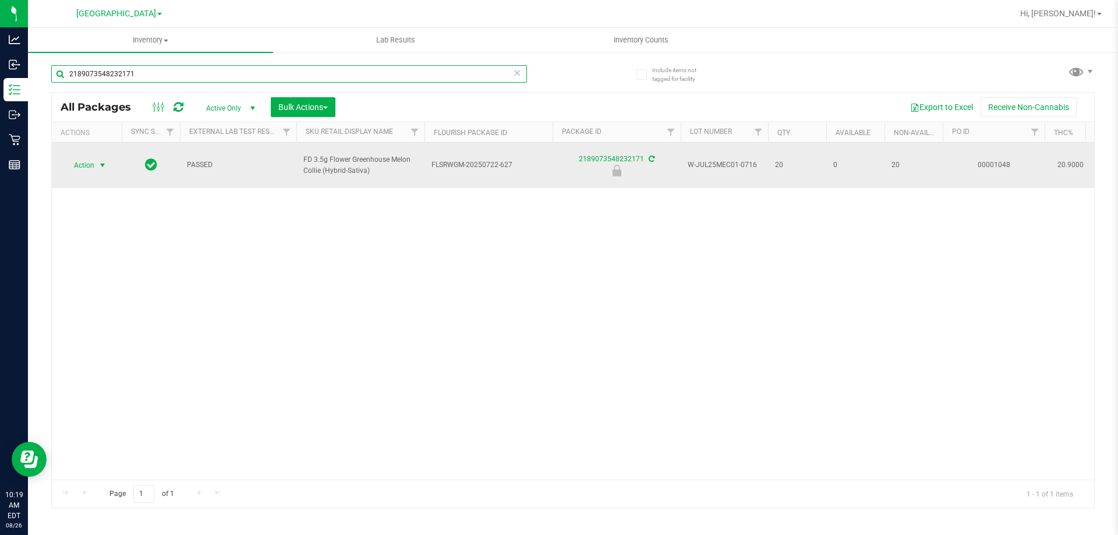
type input "2189073548232171"
click at [97, 160] on span "select" at bounding box center [102, 165] width 15 height 16
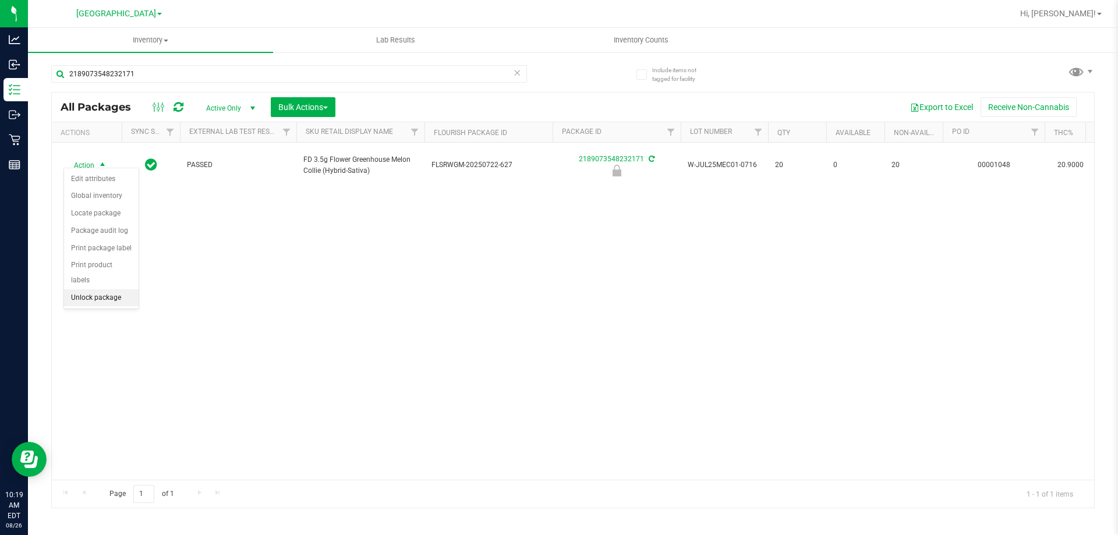
click at [99, 289] on li "Unlock package" at bounding box center [101, 297] width 75 height 17
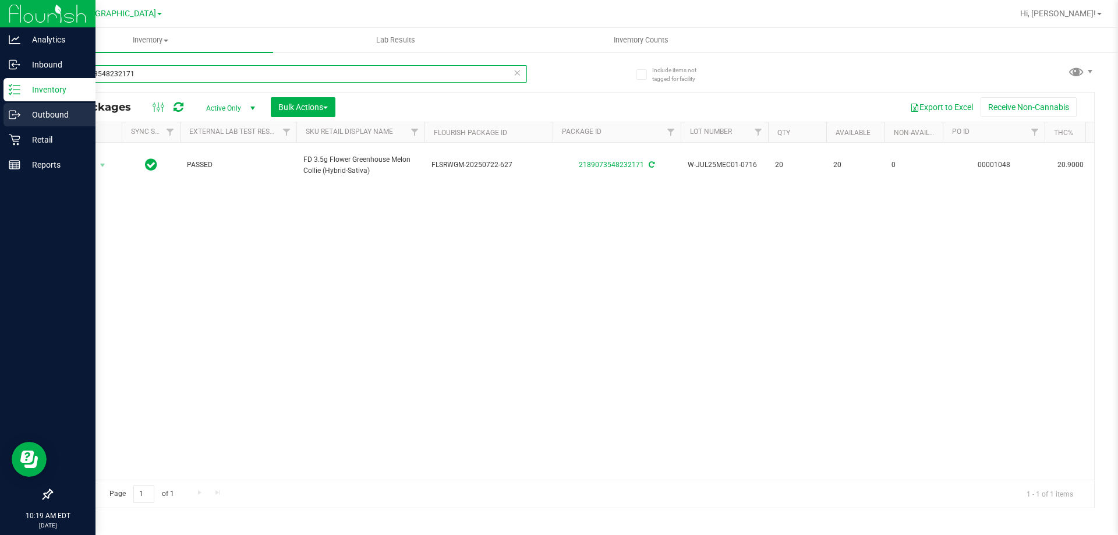
drag, startPoint x: 191, startPoint y: 73, endPoint x: 3, endPoint y: 104, distance: 190.6
click at [0, 89] on div "Analytics Inbound Inventory Outbound Retail Reports 10:19 AM EDT [DATE] 08/26 […" at bounding box center [559, 267] width 1118 height 535
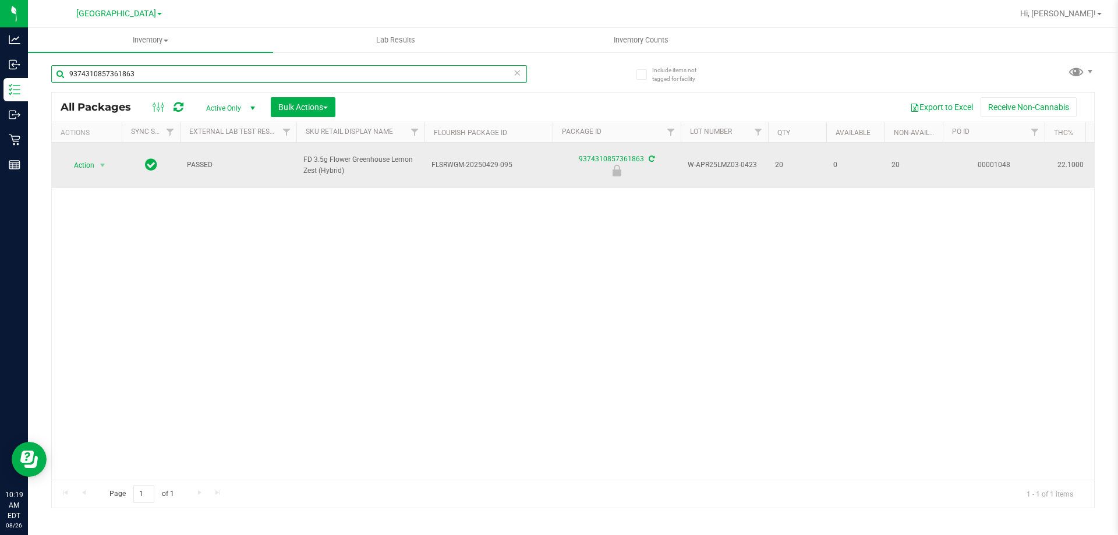
type input "9374310857361863"
click at [94, 157] on span "Action" at bounding box center [78, 165] width 31 height 16
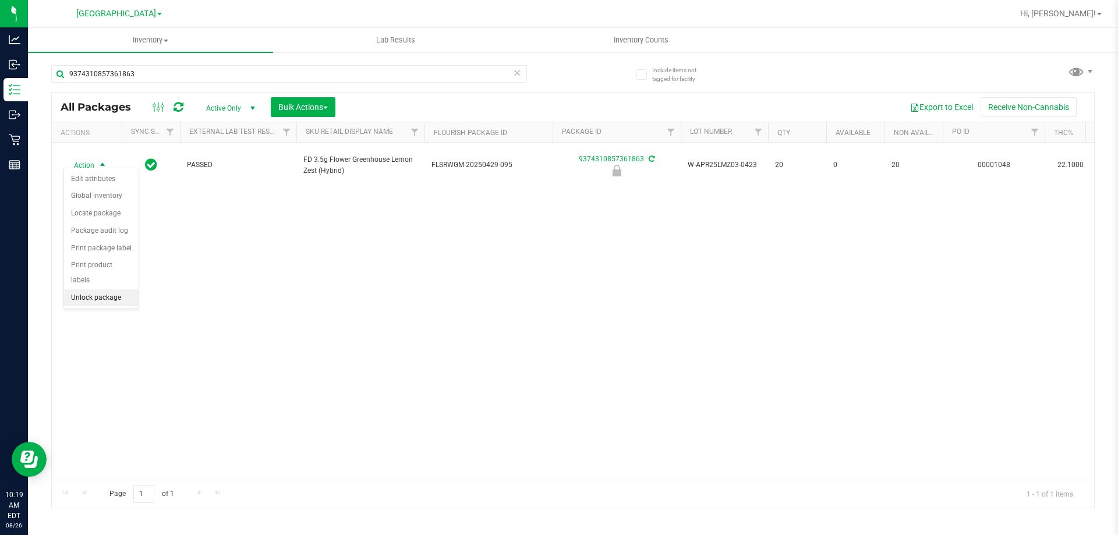
click at [94, 289] on li "Unlock package" at bounding box center [101, 297] width 75 height 17
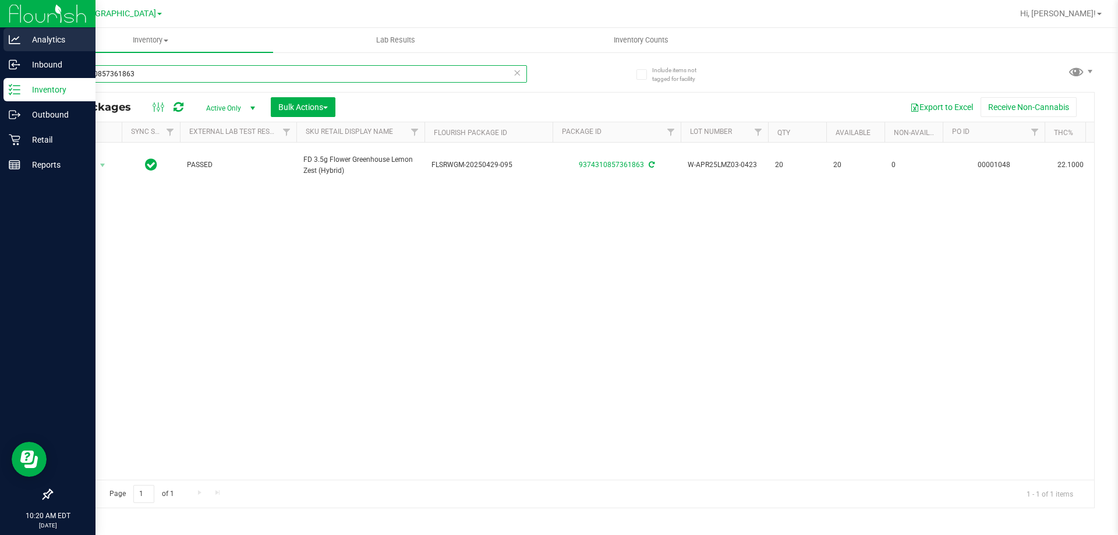
drag, startPoint x: 149, startPoint y: 74, endPoint x: 0, endPoint y: 41, distance: 152.6
click at [0, 41] on div "Analytics Inbound Inventory Outbound Retail Reports 10:20 AM EDT [DATE] 08/26 […" at bounding box center [559, 267] width 1118 height 535
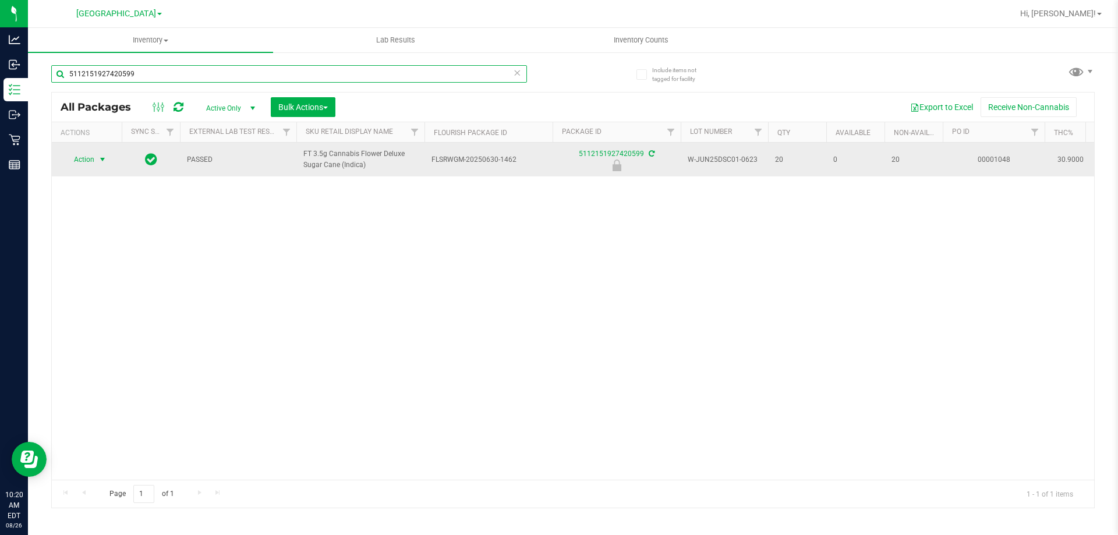
type input "5112151927420599"
click at [95, 158] on span "select" at bounding box center [102, 159] width 15 height 16
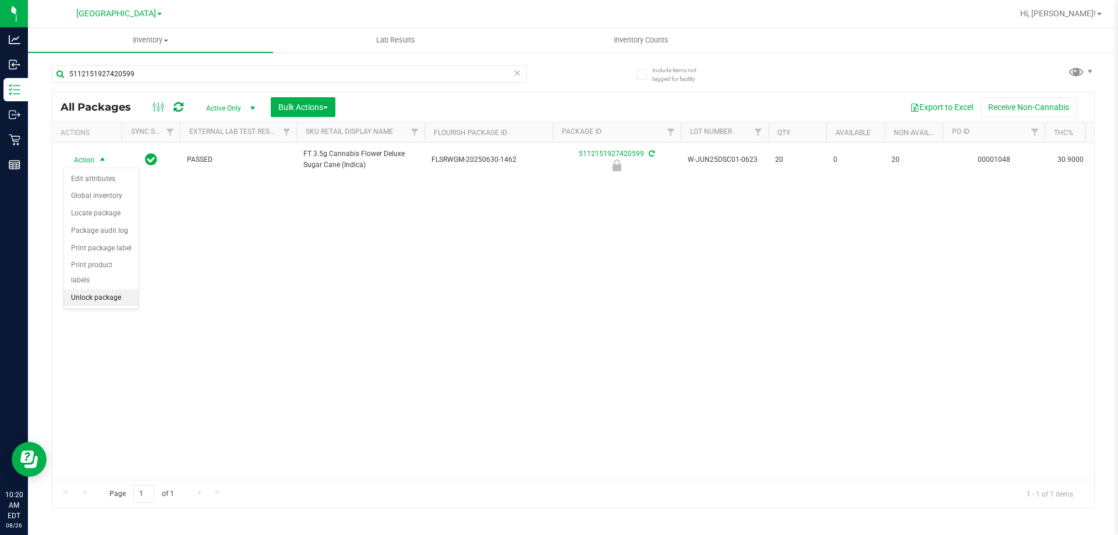
click at [102, 289] on li "Unlock package" at bounding box center [101, 297] width 75 height 17
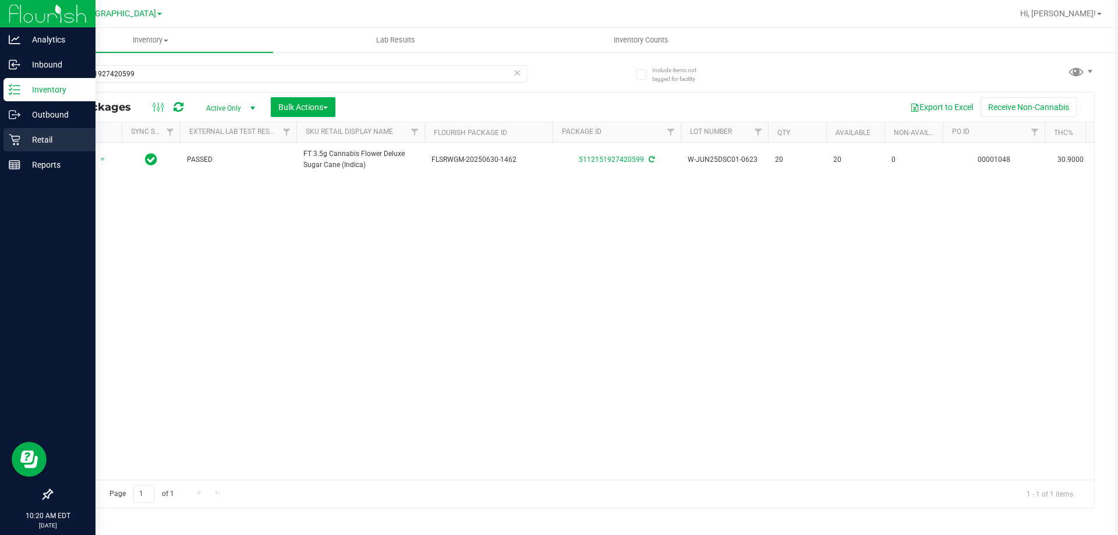
click at [31, 141] on p "Retail" at bounding box center [55, 140] width 70 height 14
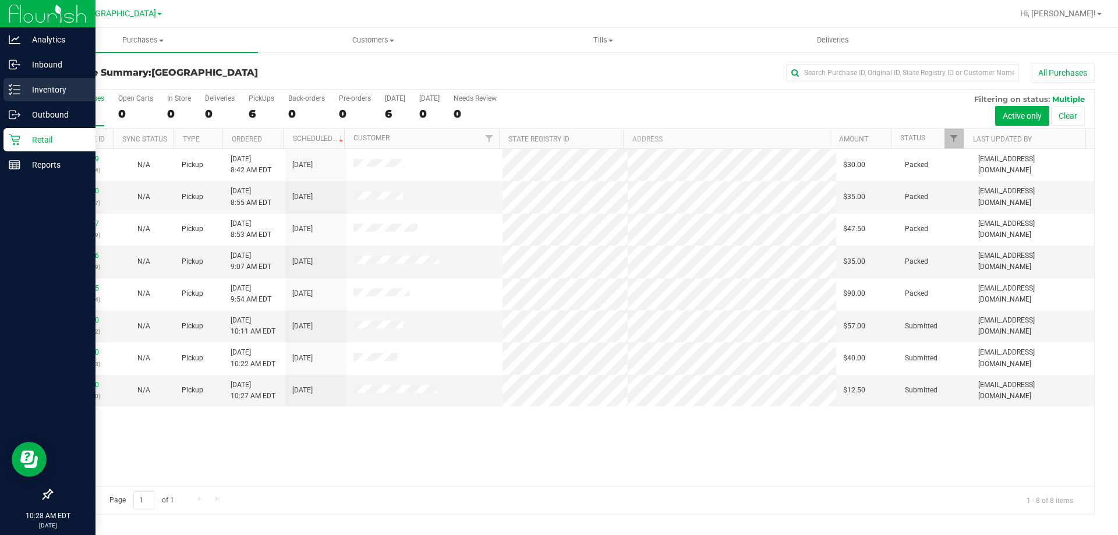
click at [46, 90] on p "Inventory" at bounding box center [55, 90] width 70 height 14
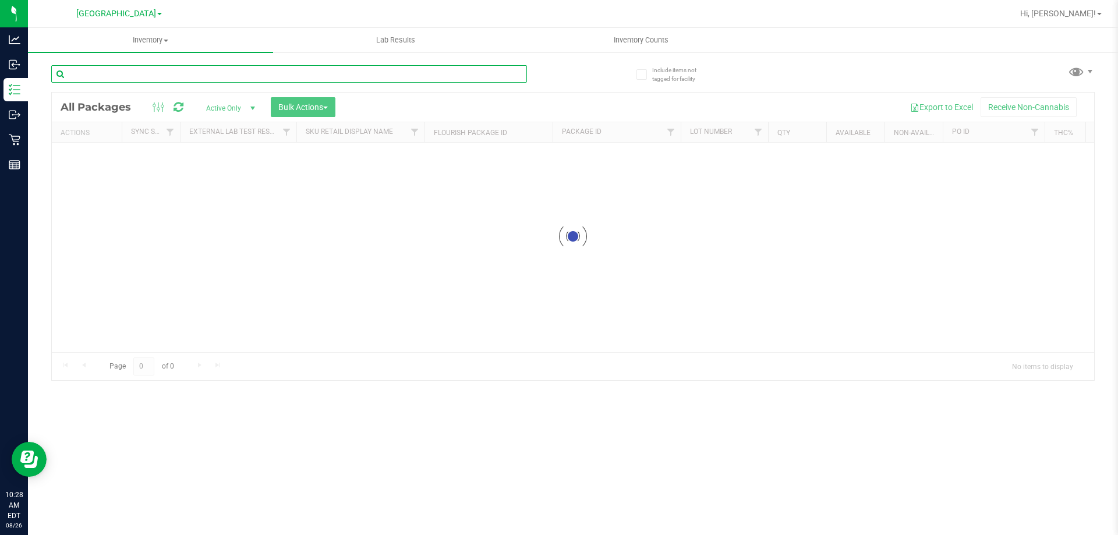
click at [238, 76] on div "Inventory All packages All inventory Waste log Create inventory Lab Results Inv…" at bounding box center [573, 281] width 1090 height 507
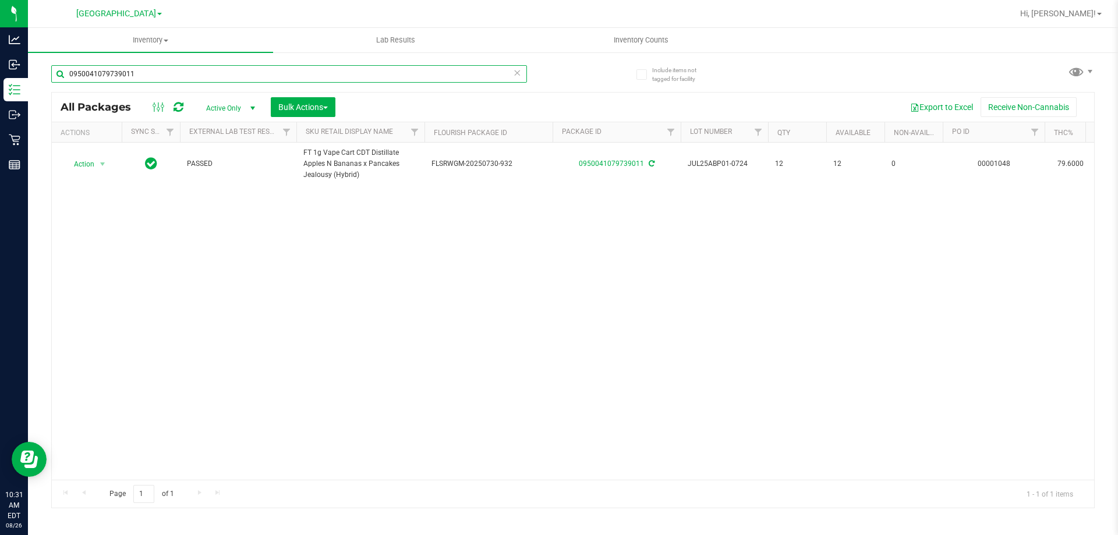
drag, startPoint x: 157, startPoint y: 75, endPoint x: 146, endPoint y: 75, distance: 10.5
click at [146, 75] on input "0950041079739011" at bounding box center [289, 73] width 476 height 17
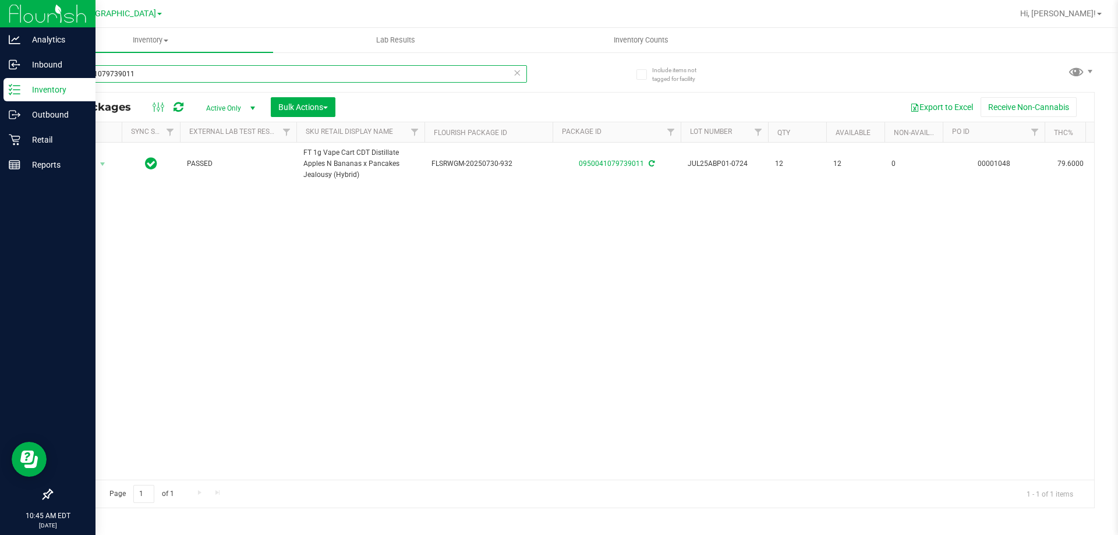
drag, startPoint x: 136, startPoint y: 66, endPoint x: 0, endPoint y: 80, distance: 136.4
click at [0, 80] on div "Analytics Inbound Inventory Outbound Retail Reports 10:45 AM EDT [DATE] 08/26 […" at bounding box center [559, 267] width 1118 height 535
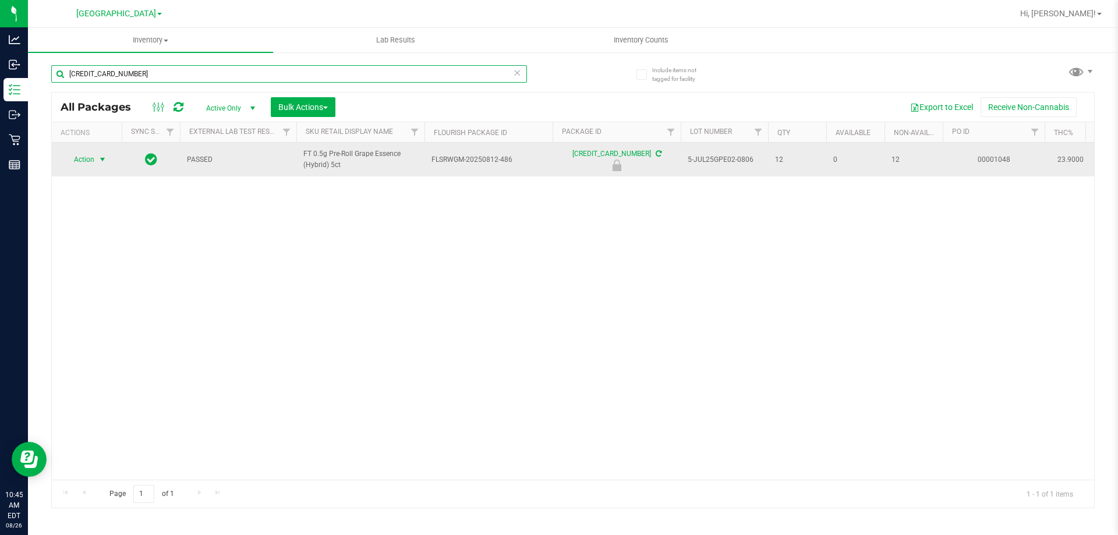
type input "[CREDIT_CARD_NUMBER]"
click at [83, 159] on span "Action" at bounding box center [78, 159] width 31 height 16
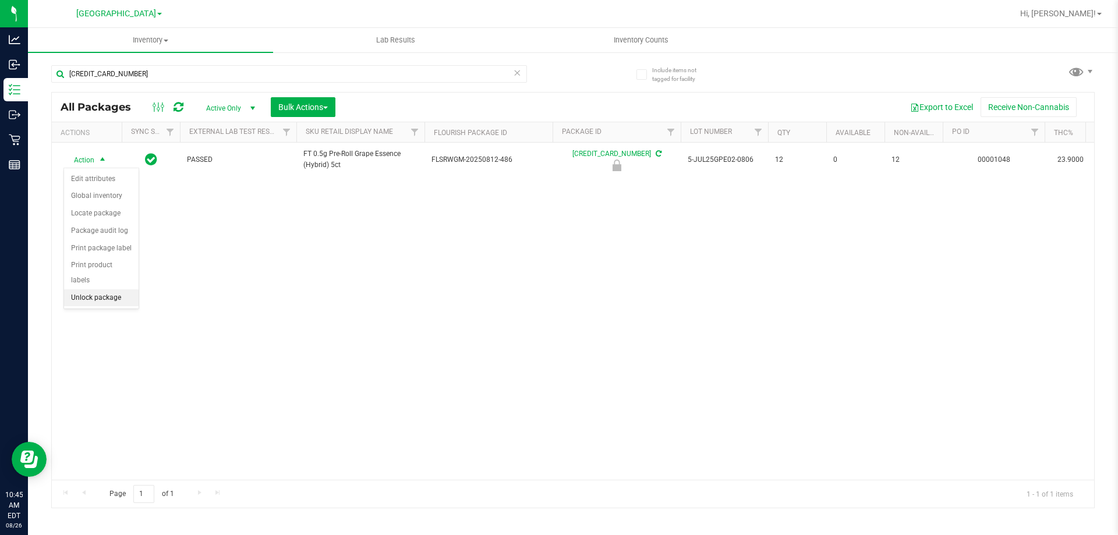
click at [101, 289] on li "Unlock package" at bounding box center [101, 297] width 75 height 17
